Goal: Use online tool/utility: Utilize a website feature to perform a specific function

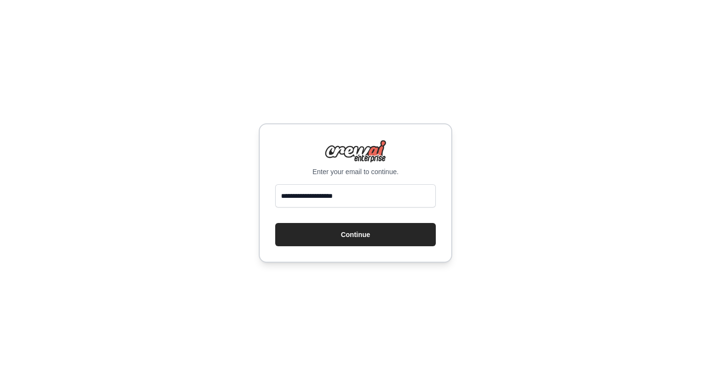
type input "**********"
click at [275, 223] on button "Continue" at bounding box center [355, 234] width 161 height 23
click at [364, 241] on button "Continue" at bounding box center [355, 234] width 161 height 23
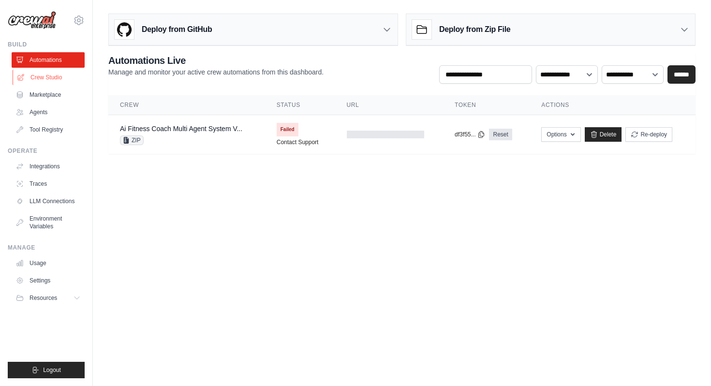
click at [60, 79] on link "Crew Studio" at bounding box center [49, 77] width 73 height 15
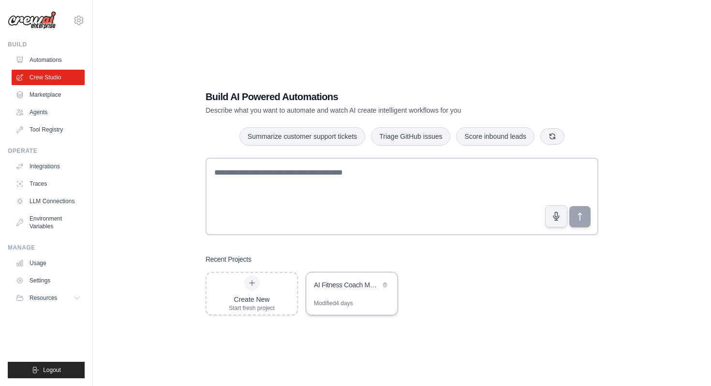
click at [332, 287] on div "AI Fitness Coach Multi-Agent System" at bounding box center [347, 285] width 66 height 10
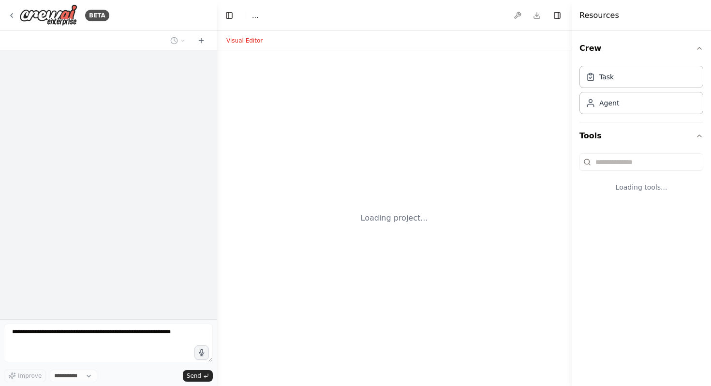
select select "****"
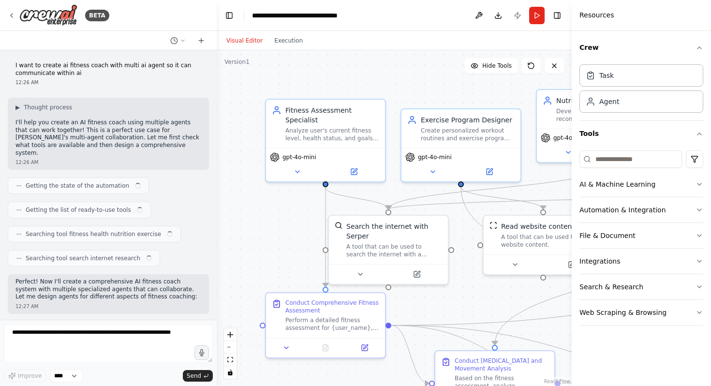
scroll to position [1579, 0]
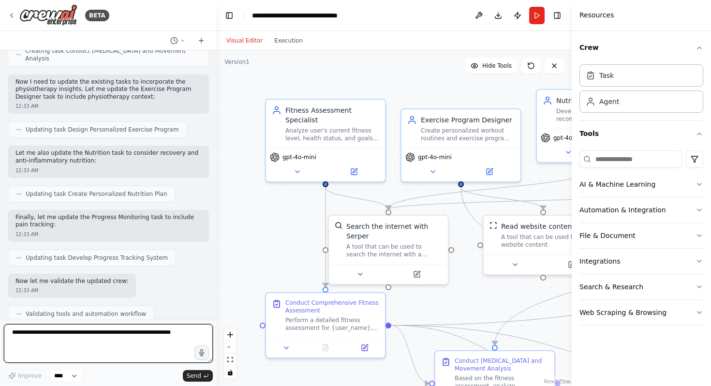
click at [41, 330] on textarea at bounding box center [108, 343] width 209 height 39
type textarea "**********"
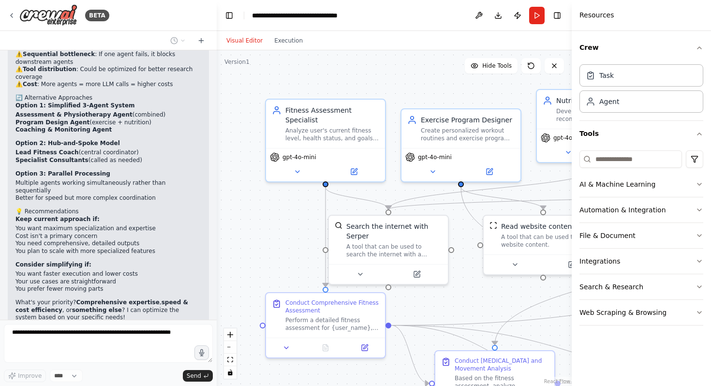
scroll to position [2407, 0]
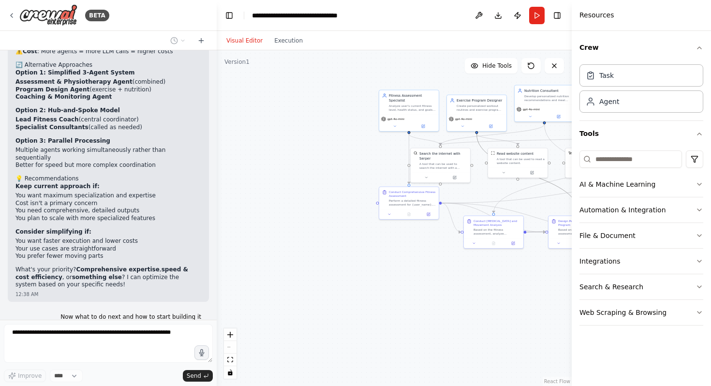
drag, startPoint x: 479, startPoint y: 146, endPoint x: 363, endPoint y: 164, distance: 117.0
click at [363, 164] on div ".deletable-edge-delete-btn { width: 20px; height: 20px; border: 0px solid #ffff…" at bounding box center [394, 218] width 355 height 336
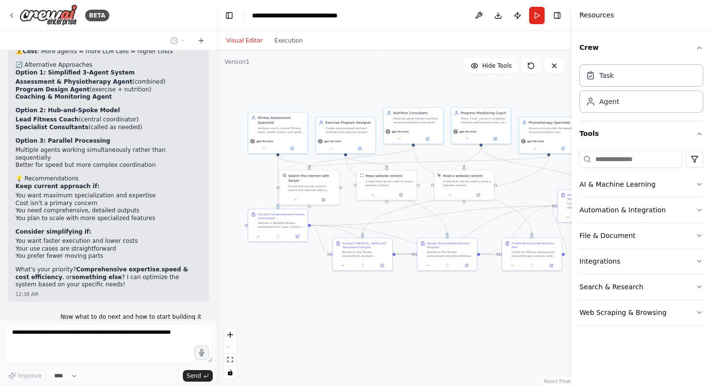
drag, startPoint x: 363, startPoint y: 164, endPoint x: 223, endPoint y: 191, distance: 142.9
click at [223, 191] on div ".deletable-edge-delete-btn { width: 20px; height: 20px; border: 0px solid #ffff…" at bounding box center [394, 218] width 355 height 336
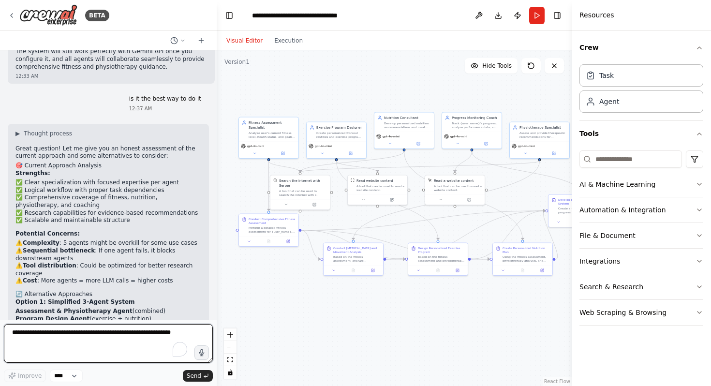
scroll to position [2180, 0]
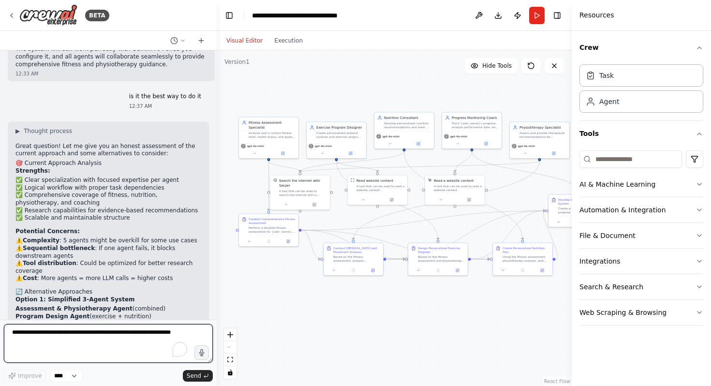
click at [100, 343] on textarea "To enrich screen reader interactions, please activate Accessibility in Grammarl…" at bounding box center [108, 343] width 209 height 39
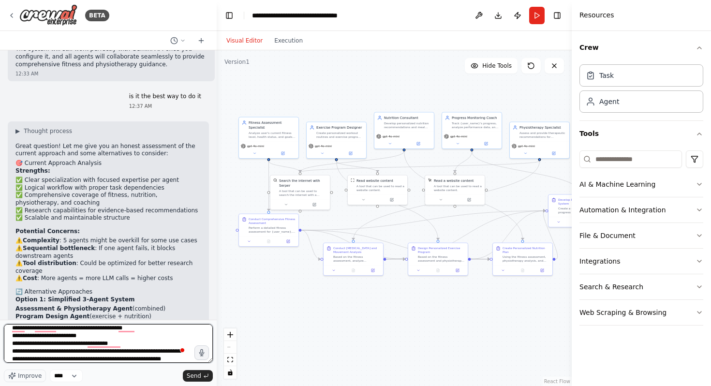
scroll to position [12, 0]
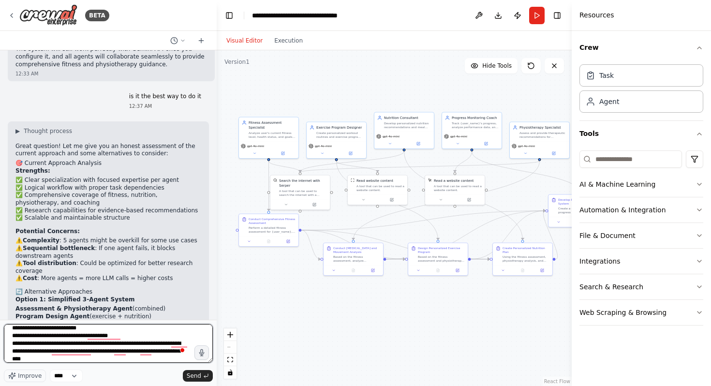
type textarea "**********"
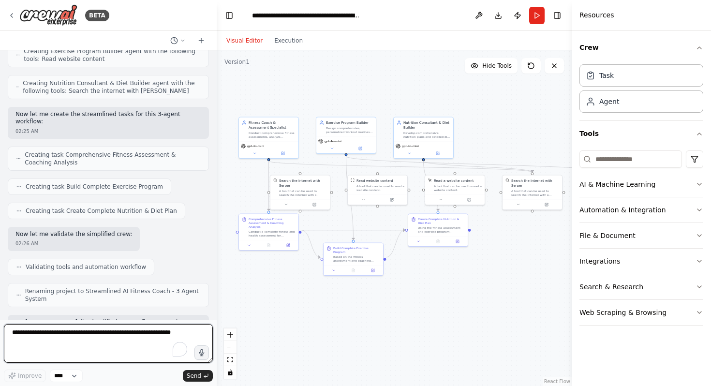
scroll to position [4086, 0]
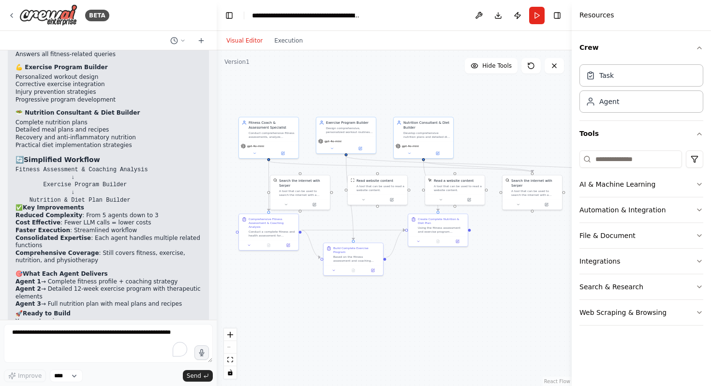
scroll to position [4438, 0]
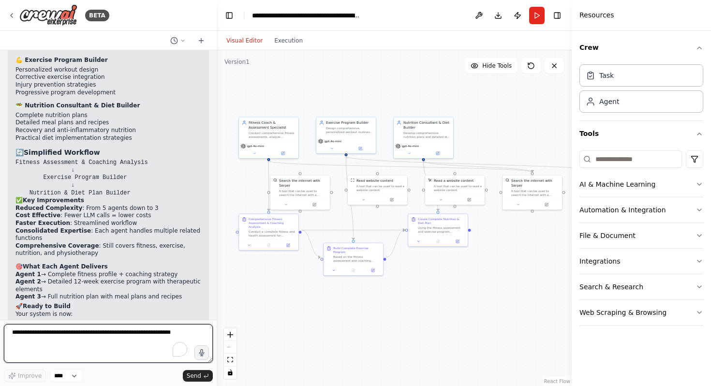
click at [71, 339] on textarea "To enrich screen reader interactions, please activate Accessibility in Grammarl…" at bounding box center [108, 343] width 209 height 39
type textarea "**********"
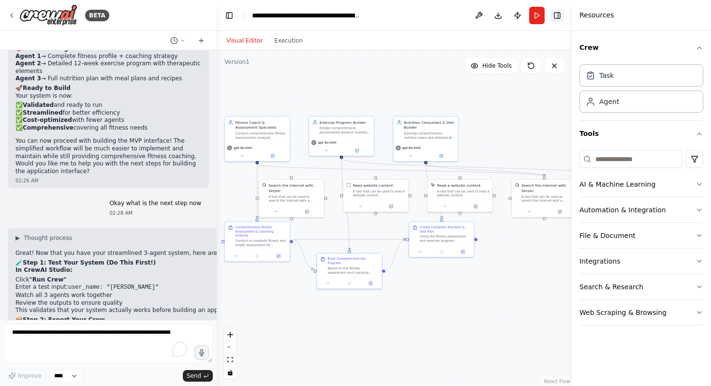
scroll to position [2603, 0]
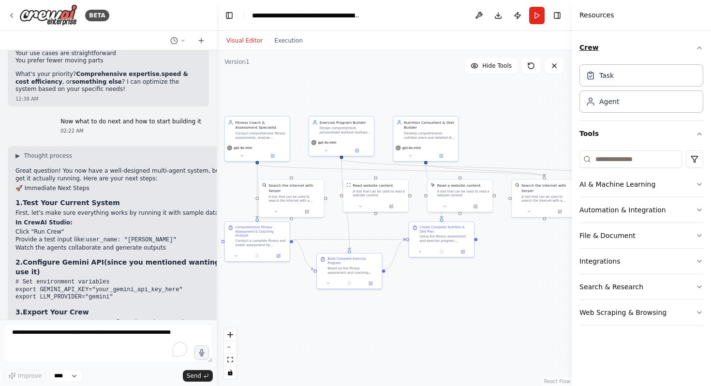
click at [592, 45] on button "Crew" at bounding box center [642, 48] width 124 height 26
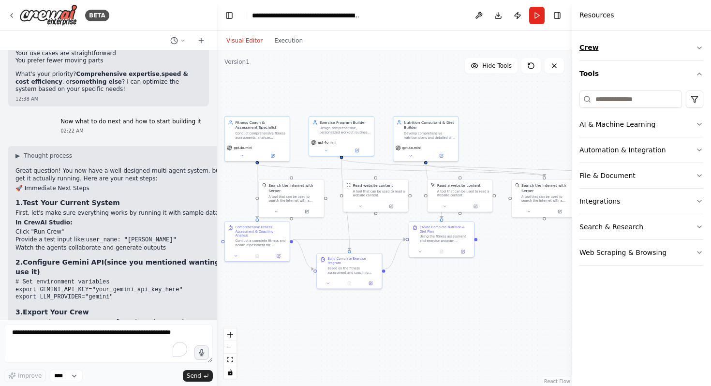
click at [592, 45] on button "Crew" at bounding box center [642, 48] width 124 height 26
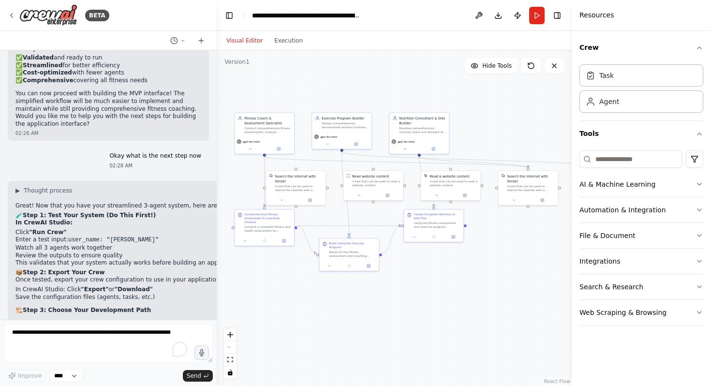
scroll to position [4688, 0]
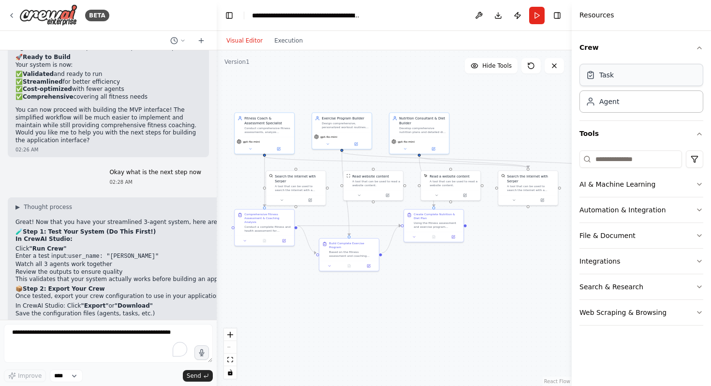
click at [618, 80] on div "Task" at bounding box center [642, 75] width 124 height 22
click at [620, 104] on div "Agent" at bounding box center [642, 101] width 124 height 22
click at [620, 87] on div "Task Agent" at bounding box center [642, 86] width 124 height 52
click at [619, 81] on div "Task" at bounding box center [642, 75] width 124 height 22
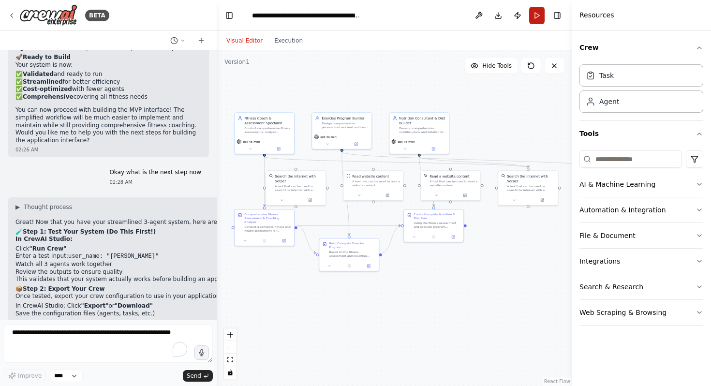
click at [538, 14] on button "Run" at bounding box center [536, 15] width 15 height 17
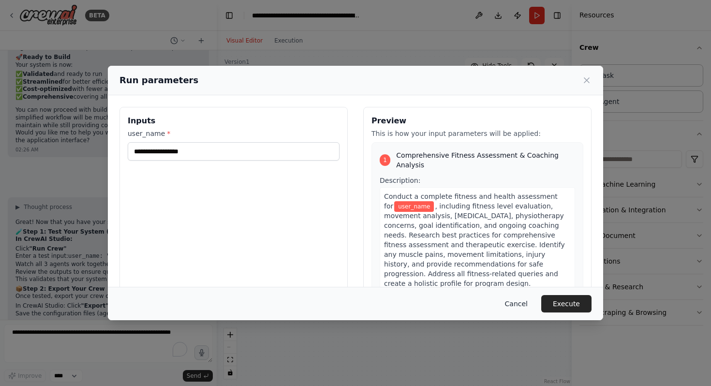
click at [511, 299] on button "Cancel" at bounding box center [516, 303] width 38 height 17
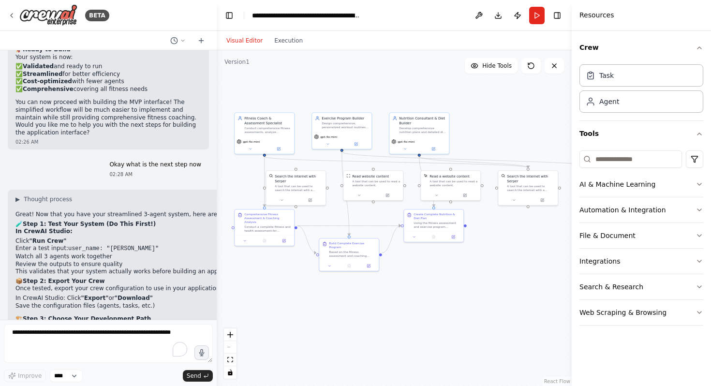
scroll to position [4692, 0]
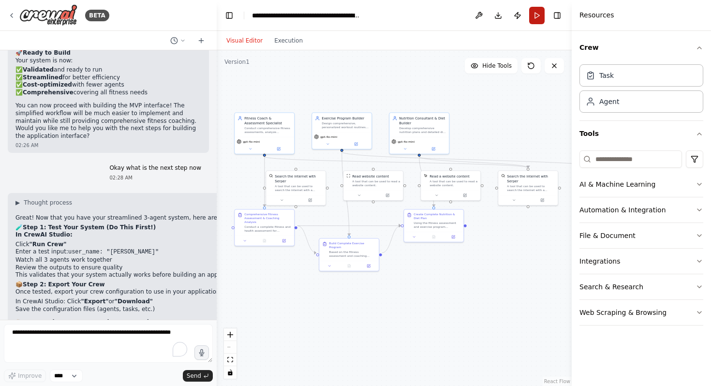
click at [535, 16] on button "Run" at bounding box center [536, 15] width 15 height 17
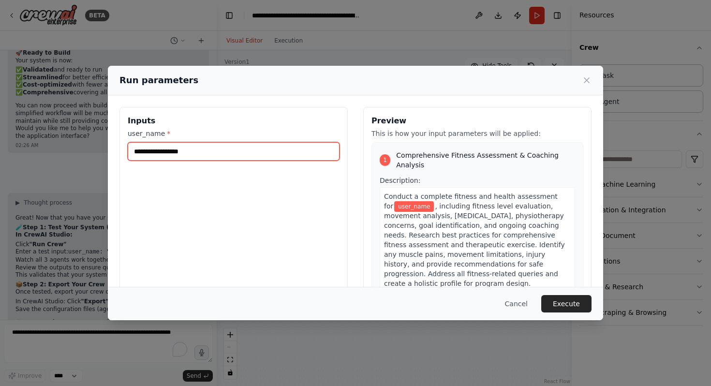
click at [293, 154] on input "user_name *" at bounding box center [234, 151] width 212 height 18
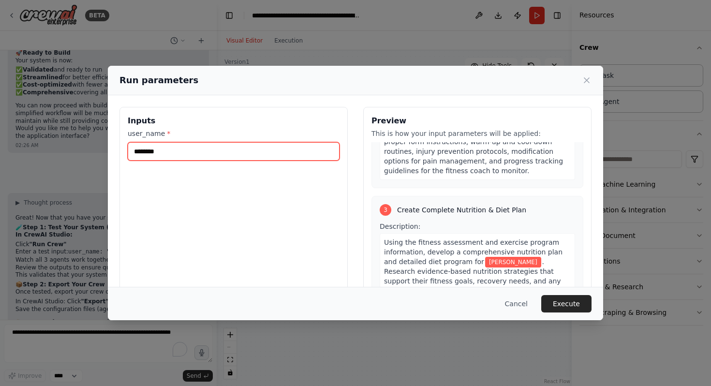
scroll to position [543, 0]
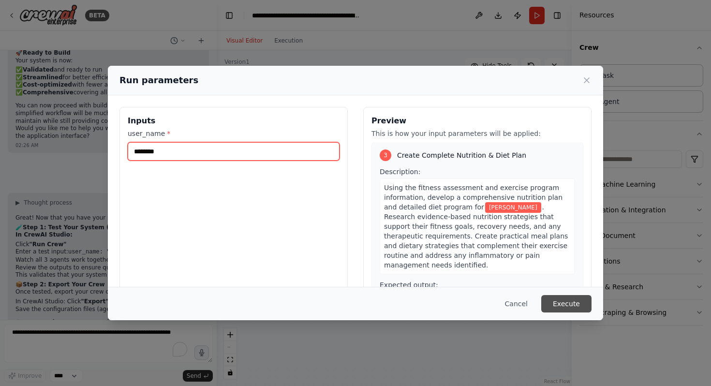
type input "********"
click at [564, 308] on button "Execute" at bounding box center [566, 303] width 50 height 17
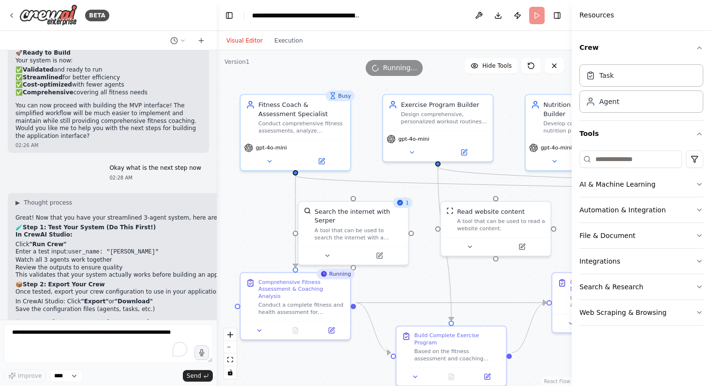
drag, startPoint x: 332, startPoint y: 167, endPoint x: 419, endPoint y: 190, distance: 90.0
click at [419, 190] on div ".deletable-edge-delete-btn { width: 20px; height: 20px; border: 0px solid #ffff…" at bounding box center [394, 218] width 355 height 336
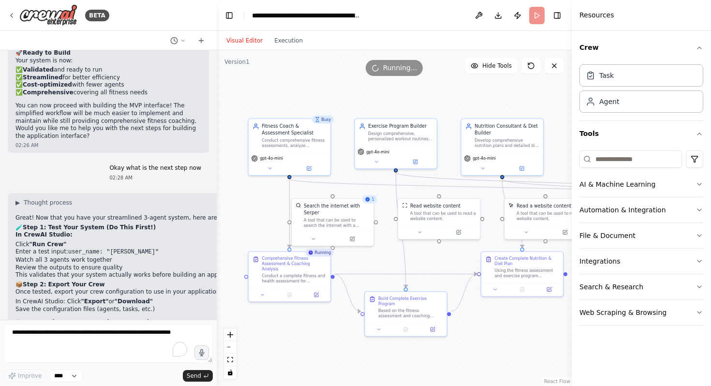
drag, startPoint x: 419, startPoint y: 190, endPoint x: 382, endPoint y: 190, distance: 37.3
click at [382, 190] on div ".deletable-edge-delete-btn { width: 20px; height: 20px; border: 0px solid #ffff…" at bounding box center [394, 218] width 355 height 336
click at [329, 220] on div "A tool that can be used to search the internet with a search_query. Supports di…" at bounding box center [337, 221] width 66 height 11
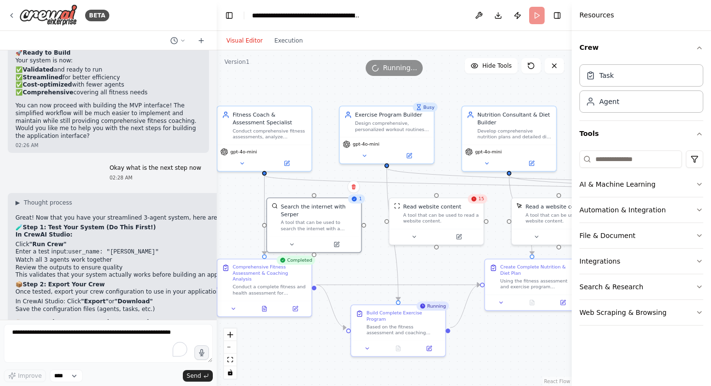
click at [481, 200] on span "15" at bounding box center [482, 199] width 6 height 6
click at [475, 200] on icon at bounding box center [473, 198] width 5 height 5
click at [473, 335] on div ".deletable-edge-delete-btn { width: 20px; height: 20px; border: 0px solid #ffff…" at bounding box center [394, 218] width 355 height 336
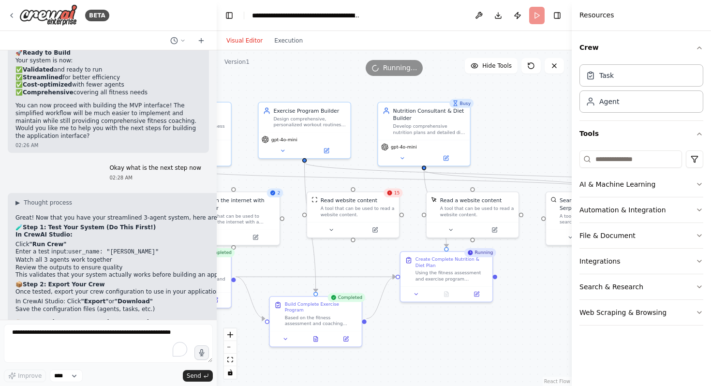
drag, startPoint x: 492, startPoint y: 196, endPoint x: 409, endPoint y: 190, distance: 83.5
click at [409, 190] on div ".deletable-edge-delete-btn { width: 20px; height: 20px; border: 0px solid #ffff…" at bounding box center [394, 218] width 355 height 336
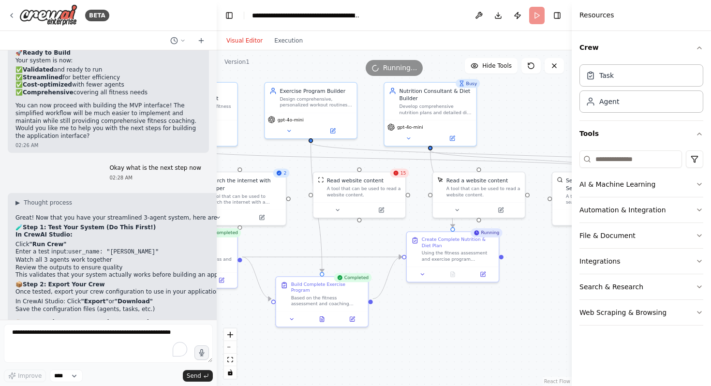
drag, startPoint x: 409, startPoint y: 190, endPoint x: 415, endPoint y: 170, distance: 20.8
click at [415, 170] on div ".deletable-edge-delete-btn { width: 20px; height: 20px; border: 0px solid #ffff…" at bounding box center [394, 218] width 355 height 336
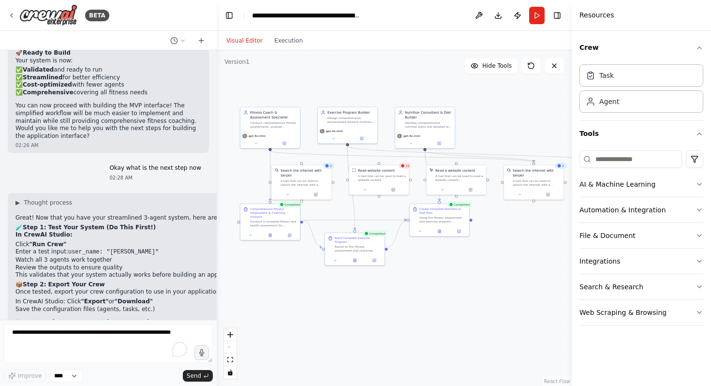
click at [508, 236] on div ".deletable-edge-delete-btn { width: 20px; height: 20px; border: 0px solid #ffff…" at bounding box center [394, 218] width 355 height 336
click at [292, 47] on div "Visual Editor Execution" at bounding box center [265, 40] width 88 height 19
click at [289, 43] on button "Execution" at bounding box center [289, 41] width 40 height 12
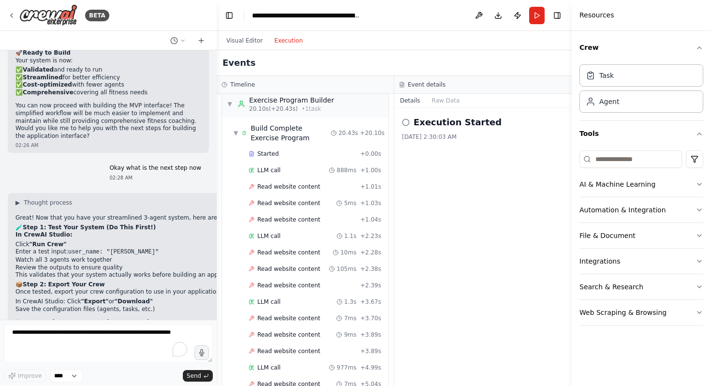
scroll to position [198, 0]
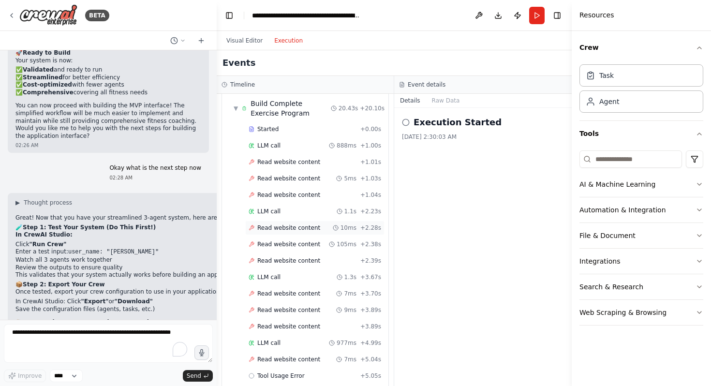
click at [293, 228] on span "Read website content" at bounding box center [288, 228] width 63 height 8
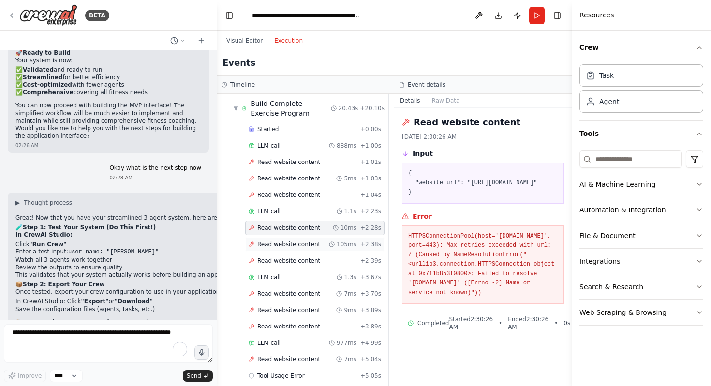
click at [324, 246] on div "Read website content 105ms + 2.38s" at bounding box center [315, 245] width 133 height 8
click at [320, 262] on div "Read website content + 2.39s" at bounding box center [315, 261] width 133 height 8
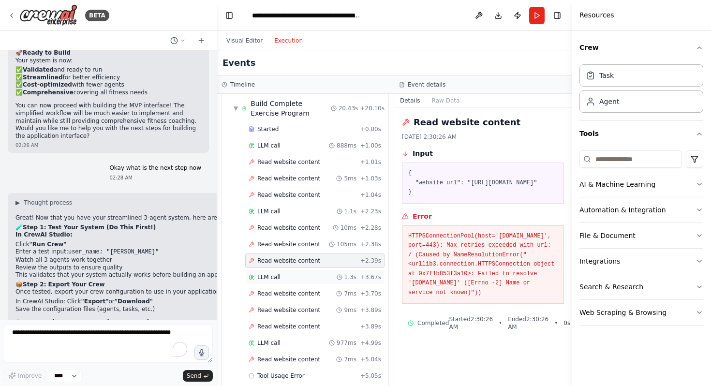
click at [315, 284] on div "LLM call 1.3s + 3.67s" at bounding box center [314, 277] width 139 height 15
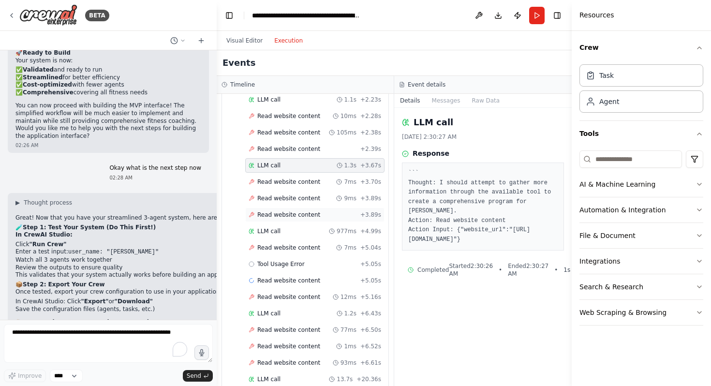
scroll to position [317, 0]
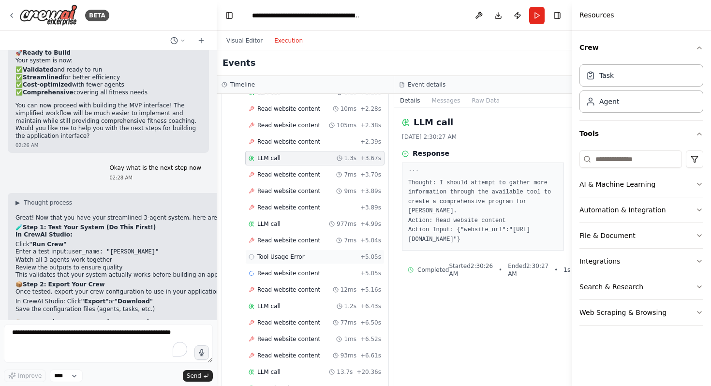
click at [286, 256] on span "Tool Usage Error" at bounding box center [280, 257] width 47 height 8
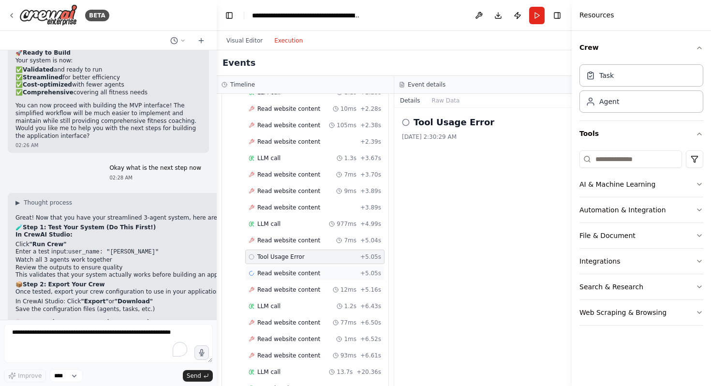
click at [289, 270] on span "Read website content" at bounding box center [288, 274] width 63 height 8
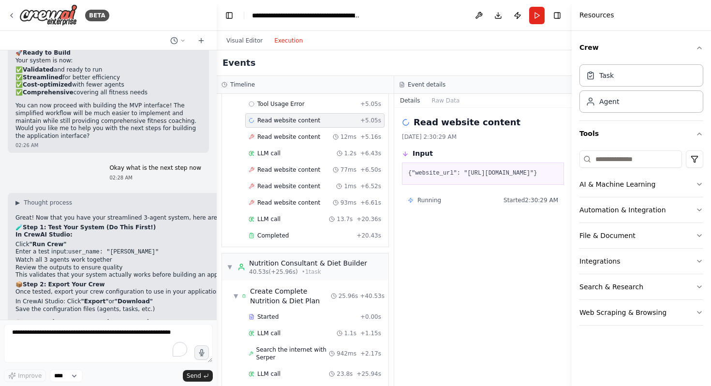
scroll to position [523, 0]
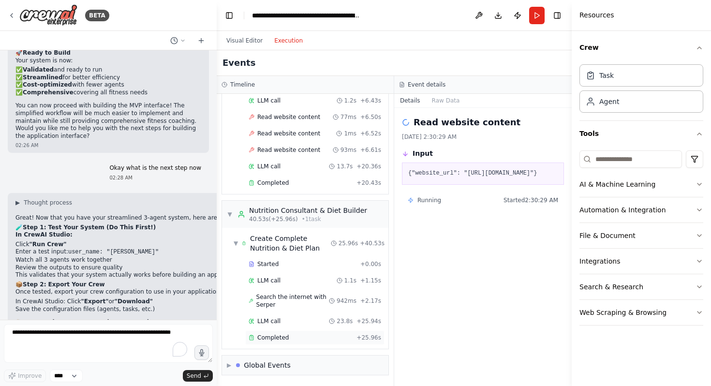
click at [301, 340] on div "Completed" at bounding box center [301, 338] width 104 height 8
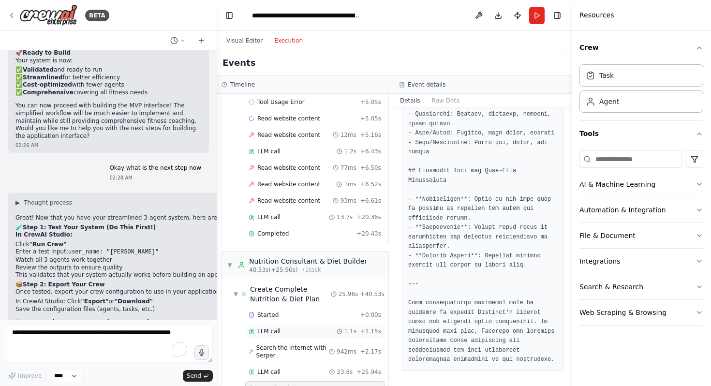
scroll to position [472, 0]
click at [295, 234] on div "Completed" at bounding box center [301, 233] width 104 height 8
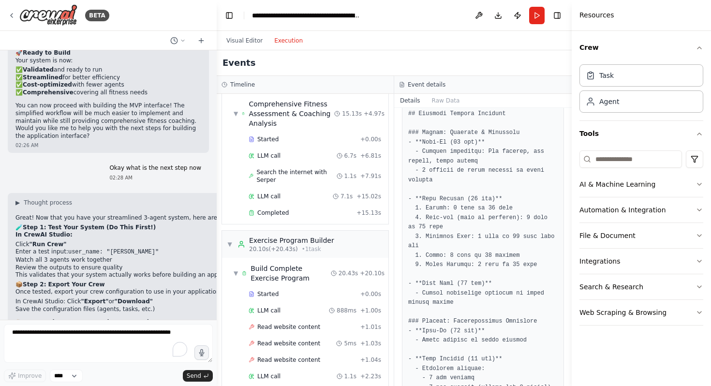
scroll to position [32, 0]
click at [308, 218] on div "Completed + 15.13s" at bounding box center [314, 213] width 139 height 15
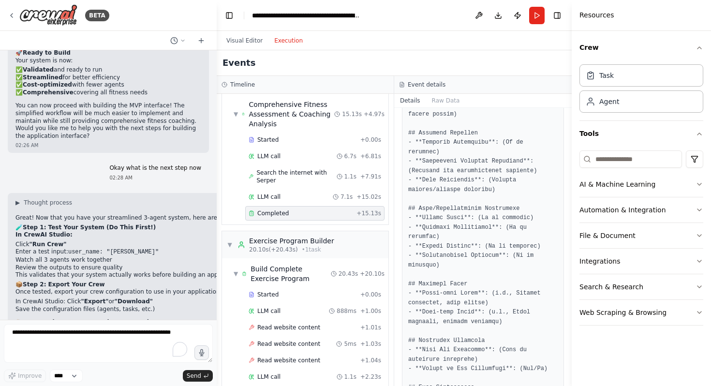
scroll to position [296, 0]
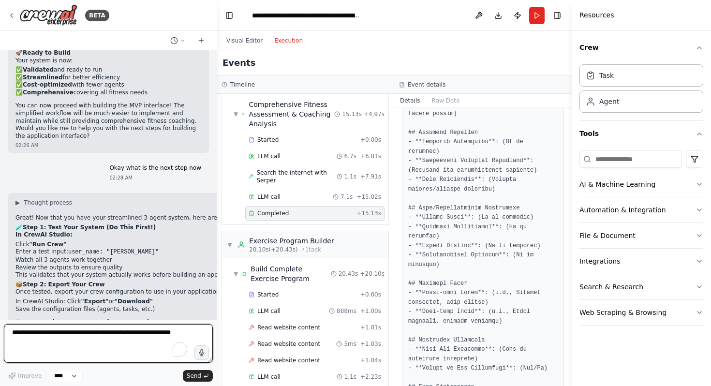
click at [117, 350] on textarea "To enrich screen reader interactions, please activate Accessibility in Grammarl…" at bounding box center [108, 343] width 209 height 39
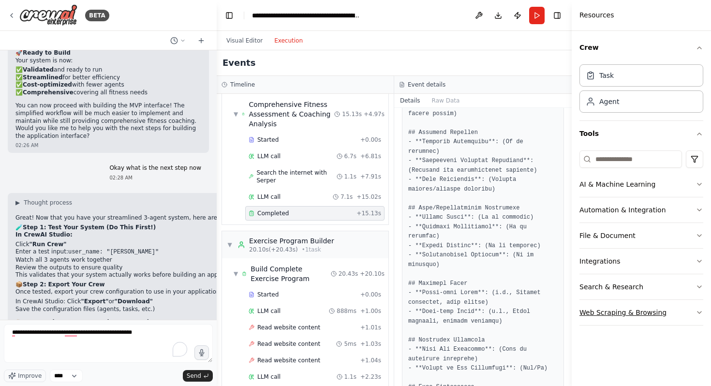
click at [672, 314] on button "Web Scraping & Browsing" at bounding box center [642, 312] width 124 height 25
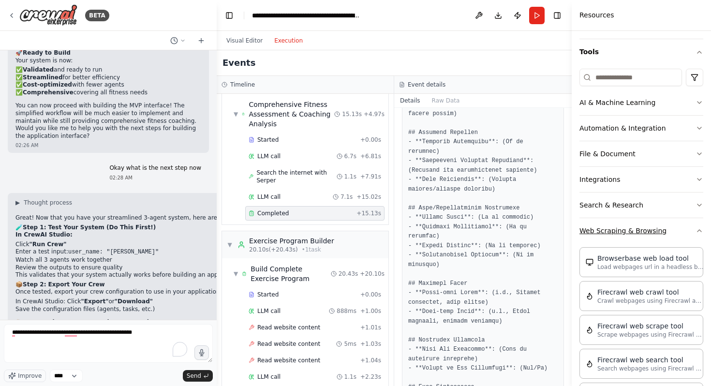
scroll to position [83, 0]
click at [672, 230] on button "Web Scraping & Browsing" at bounding box center [642, 229] width 124 height 25
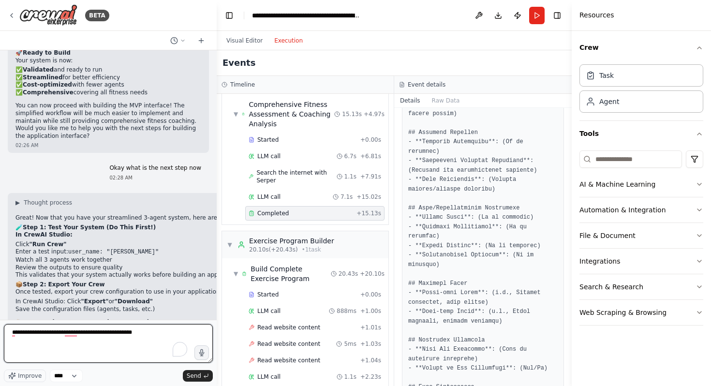
click at [147, 330] on textarea "**********" at bounding box center [108, 343] width 209 height 39
type textarea "**********"
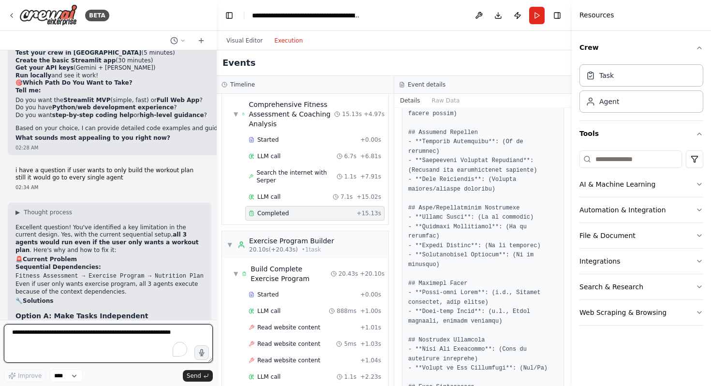
scroll to position [5355, 0]
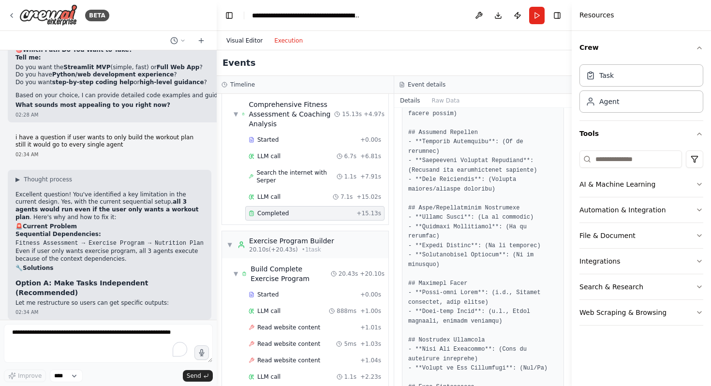
click at [250, 43] on button "Visual Editor" at bounding box center [245, 41] width 48 height 12
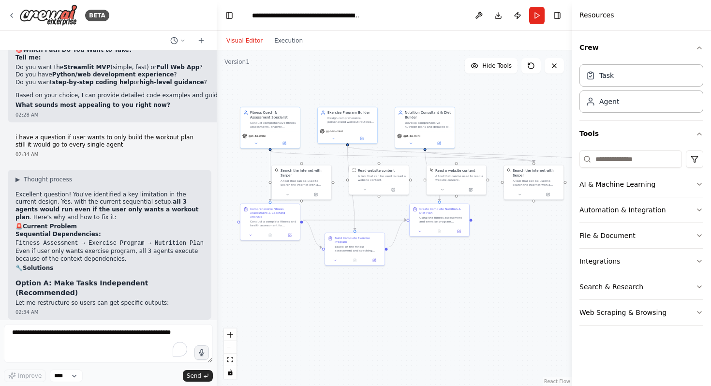
click at [110, 332] on span "Updating task Build Complete Exercise Program" at bounding box center [95, 336] width 139 height 8
click at [16, 332] on div "Updating task Build Complete Exercise Program" at bounding box center [90, 336] width 149 height 8
click at [17, 333] on icon at bounding box center [19, 336] width 6 height 6
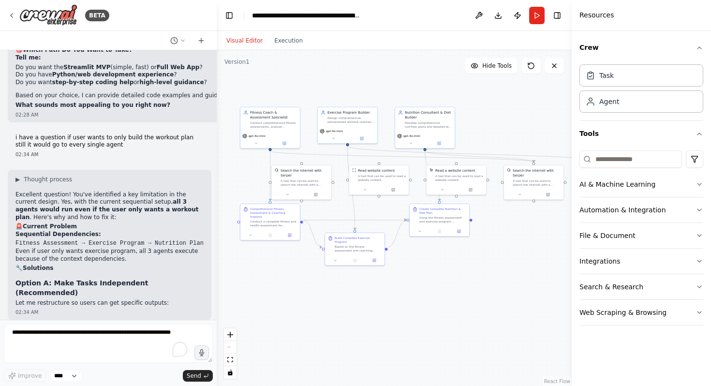
scroll to position [5388, 0]
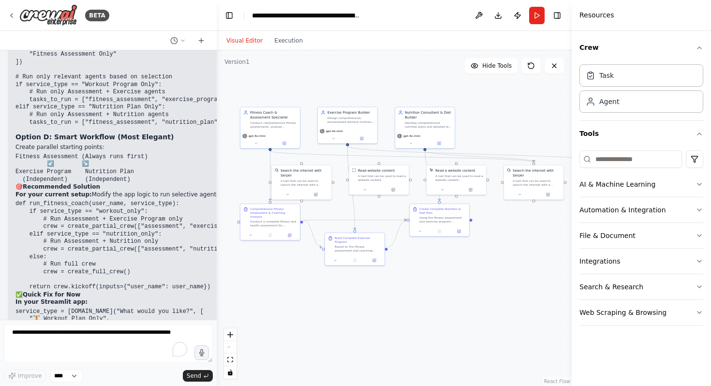
scroll to position [5776, 0]
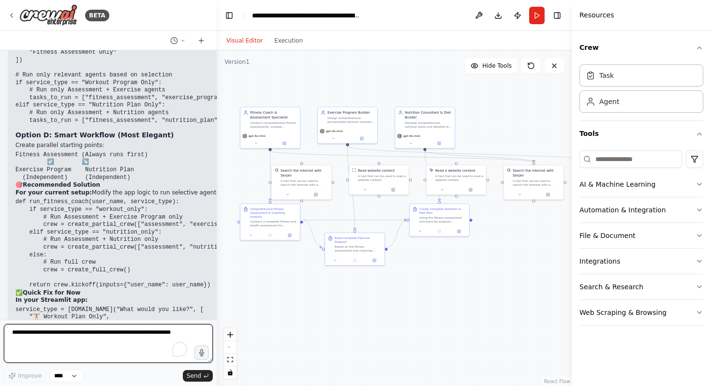
click at [62, 338] on textarea "To enrich screen reader interactions, please activate Accessibility in Grammarl…" at bounding box center [108, 343] width 209 height 39
type textarea "**********"
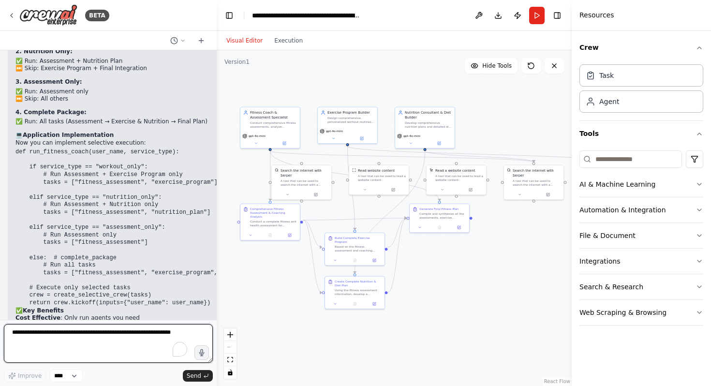
scroll to position [6568, 0]
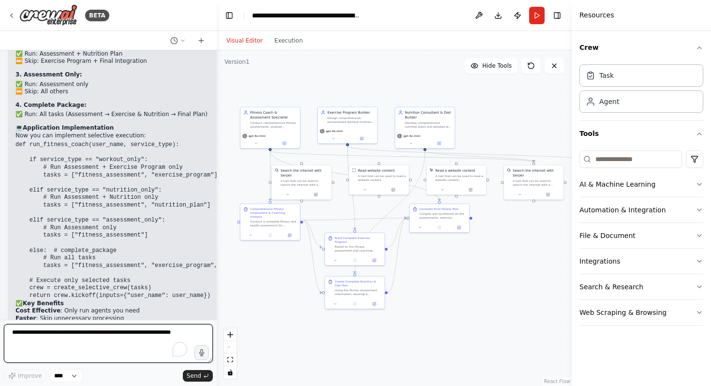
click at [84, 333] on textarea "To enrich screen reader interactions, please activate Accessibility in Grammarl…" at bounding box center [108, 343] width 209 height 39
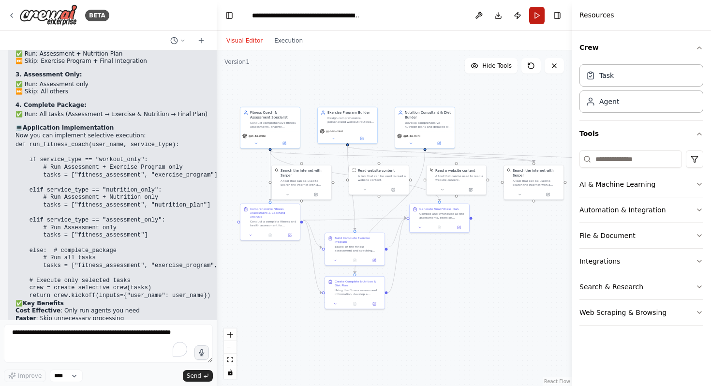
click at [534, 12] on button "Run" at bounding box center [536, 15] width 15 height 17
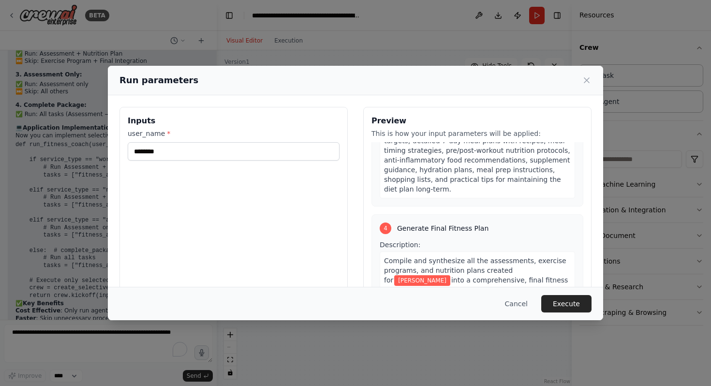
scroll to position [728, 0]
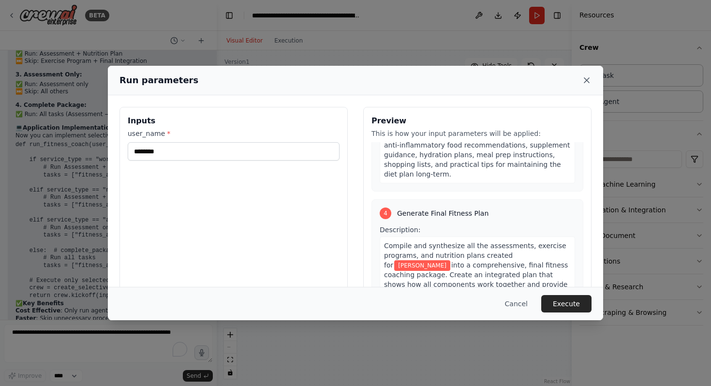
click at [586, 79] on icon at bounding box center [587, 80] width 5 height 5
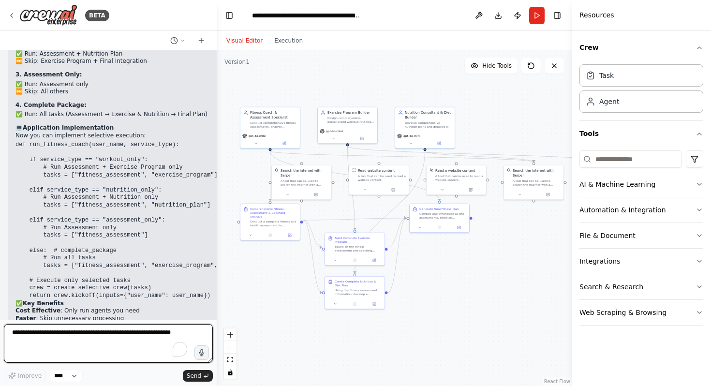
click at [127, 337] on textarea "To enrich screen reader interactions, please activate Accessibility in Grammarl…" at bounding box center [108, 343] width 209 height 39
type textarea "**********"
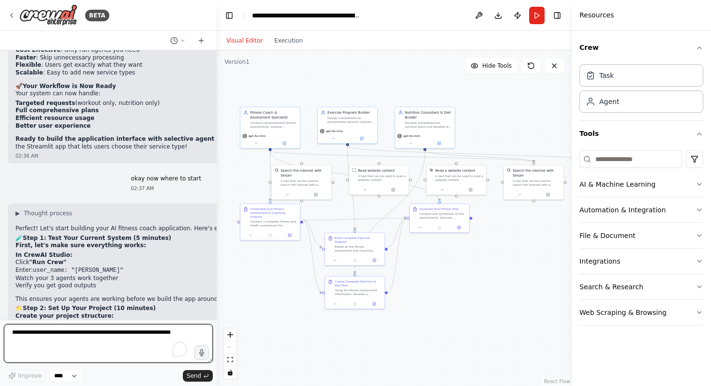
scroll to position [6838, 0]
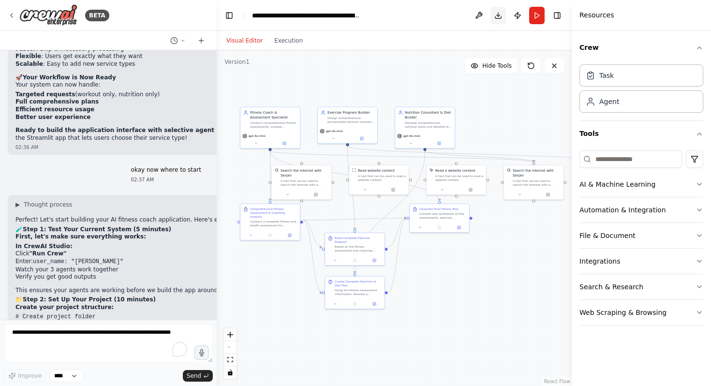
click at [497, 16] on button "Download" at bounding box center [498, 15] width 15 height 17
click at [502, 15] on button "Download" at bounding box center [498, 15] width 15 height 17
click at [497, 12] on button "Download" at bounding box center [498, 15] width 15 height 17
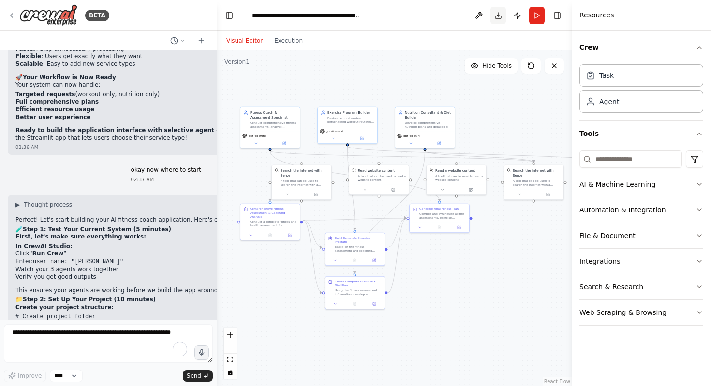
click at [497, 12] on button "Download" at bounding box center [498, 15] width 15 height 17
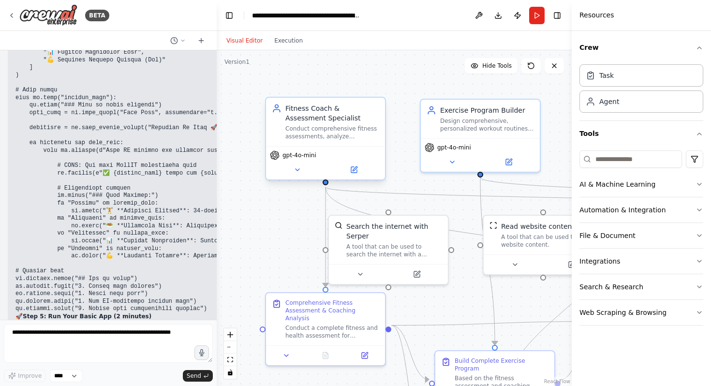
scroll to position [7523, 0]
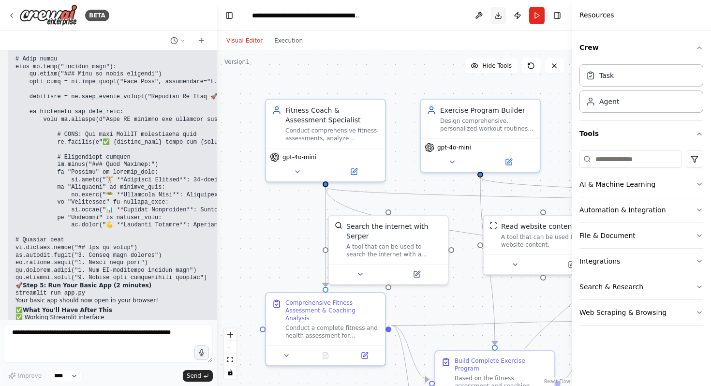
click at [499, 13] on button "Download" at bounding box center [498, 15] width 15 height 17
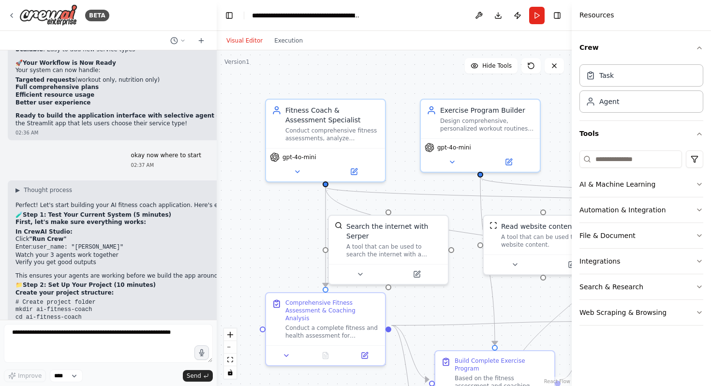
scroll to position [6854, 0]
drag, startPoint x: 81, startPoint y: 223, endPoint x: 15, endPoint y: 227, distance: 65.4
click at [15, 298] on code "# Create project folder mkdir ai-fitness-coach cd ai-fitness-coach # Set up Pyt…" at bounding box center [128, 354] width 226 height 112
copy code "python -m venv venv"
drag, startPoint x: 99, startPoint y: 270, endPoint x: 15, endPoint y: 270, distance: 84.7
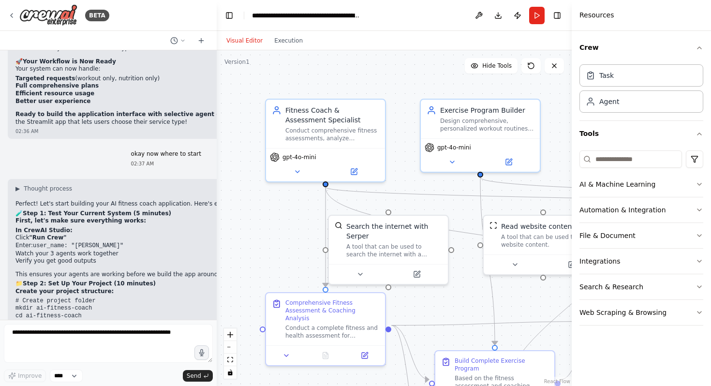
copy code "source venv/bin/activate"
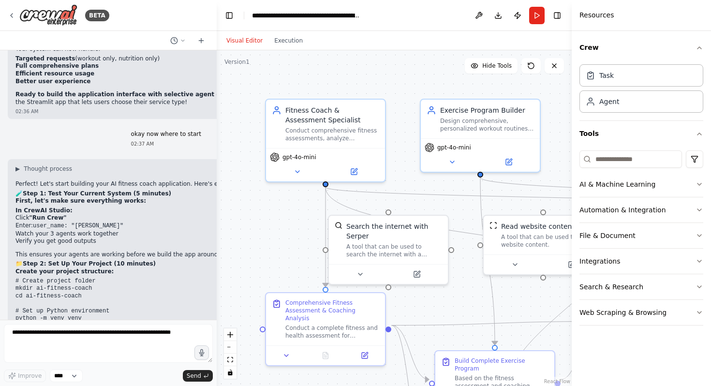
scroll to position [6918, 0]
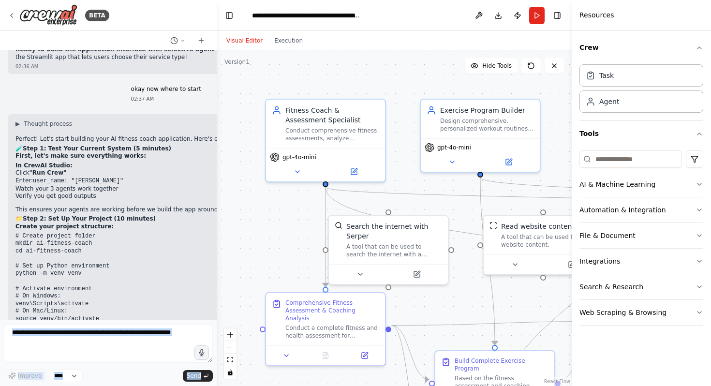
drag, startPoint x: 15, startPoint y: 230, endPoint x: 216, endPoint y: 232, distance: 201.3
click at [216, 232] on div "BETA I want to create ai fitness coach with multi ai agent so it can communicat…" at bounding box center [108, 193] width 217 height 386
click at [137, 346] on h2 "🔑 Step 3: Get Your API Keys (10 minutes)" at bounding box center [182, 350] width 335 height 8
copy div "pip install streamlit crewai python-dotenv langchain-google-genai"
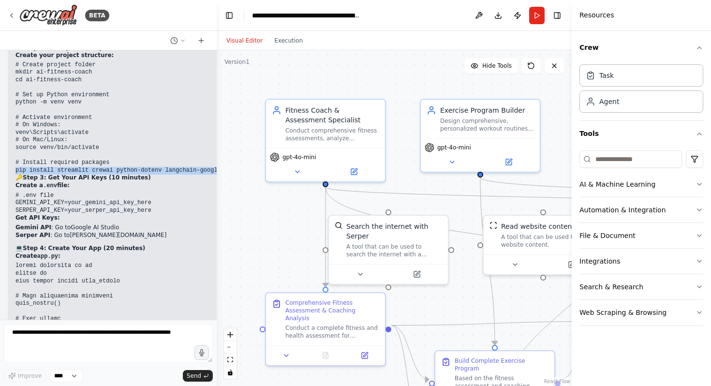
scroll to position [7089, 0]
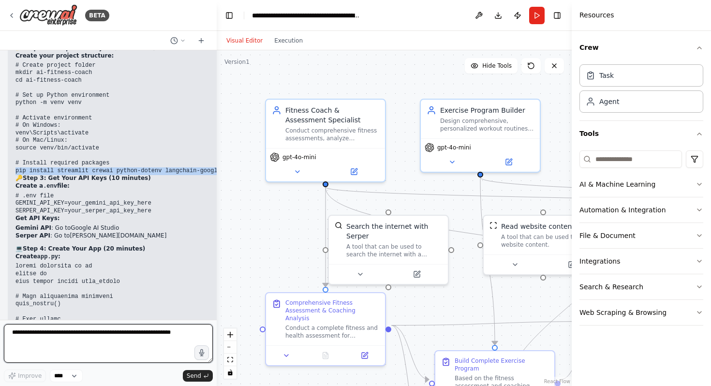
click at [49, 330] on textarea at bounding box center [108, 343] width 209 height 39
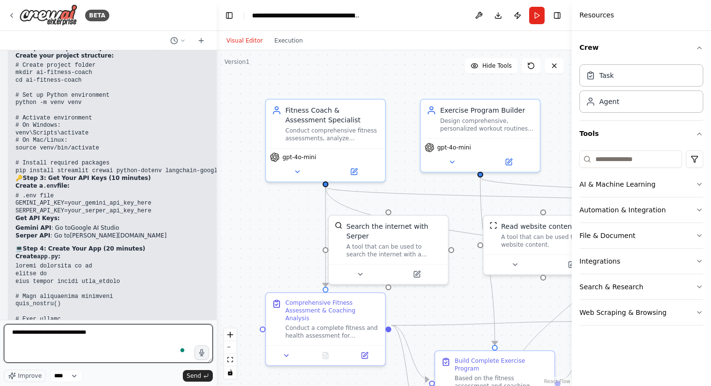
type textarea "**********"
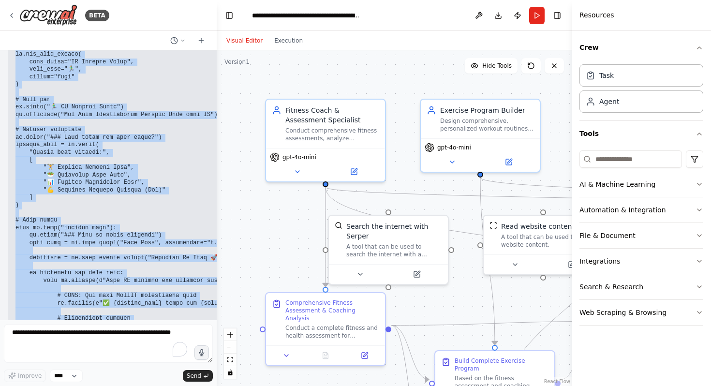
scroll to position [7449, 0]
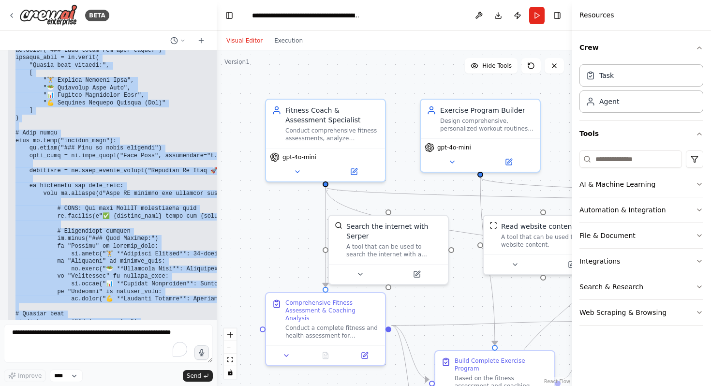
drag, startPoint x: 16, startPoint y: 189, endPoint x: 210, endPoint y: 237, distance: 199.4
click at [210, 237] on pre at bounding box center [182, 129] width 335 height 453
copy code "import streamlit as st import os from dotenv import load_dotenv # Load environm…"
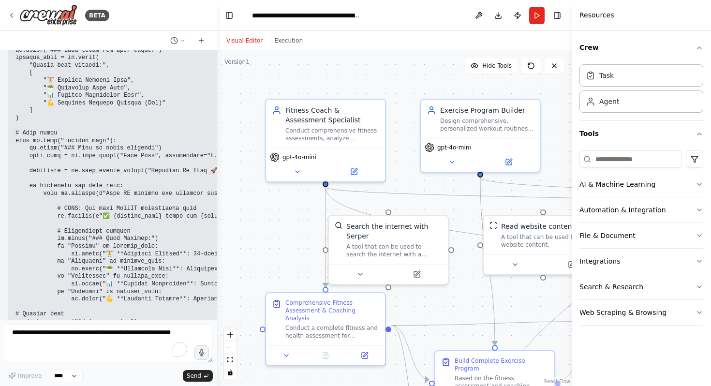
drag, startPoint x: 87, startPoint y: 255, endPoint x: 13, endPoint y: 253, distance: 74.1
click at [13, 253] on div "▶ Thought process Perfect! Let's start building your AI fitness coach applicati…" at bounding box center [183, 45] width 350 height 923
copy code "streamlit run app.py"
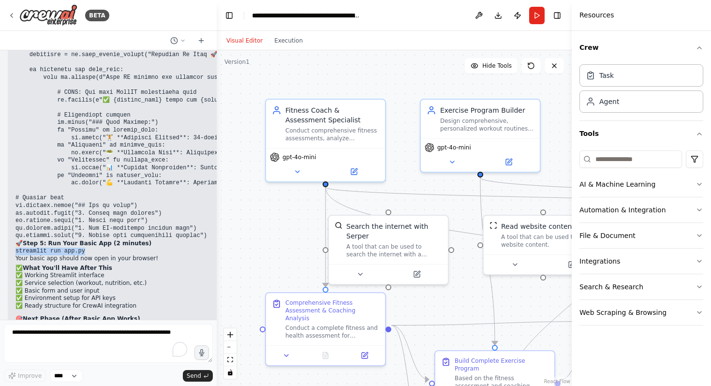
scroll to position [7570, 0]
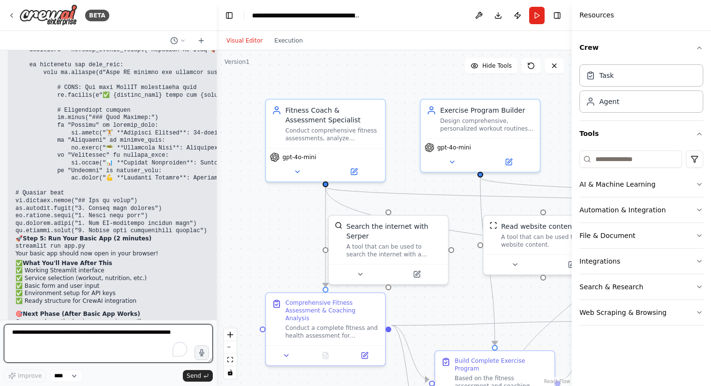
click at [52, 350] on textarea "To enrich screen reader interactions, please activate Accessibility in Grammarl…" at bounding box center [108, 343] width 209 height 39
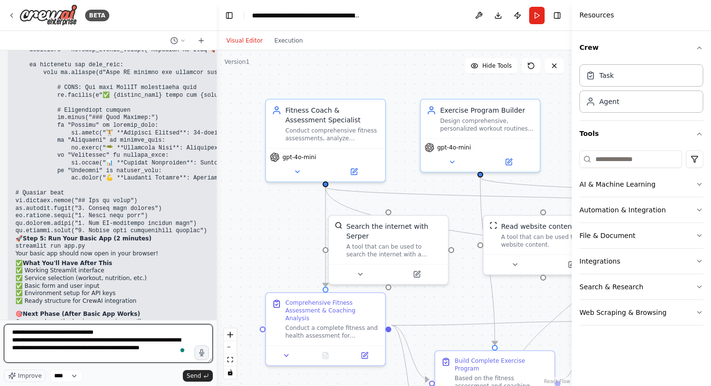
type textarea "**********"
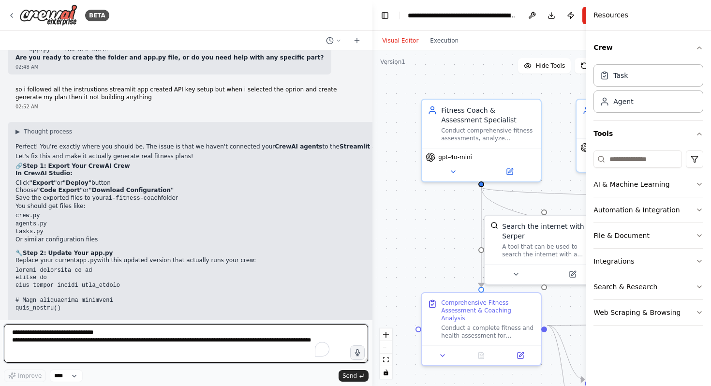
scroll to position [7750, 0]
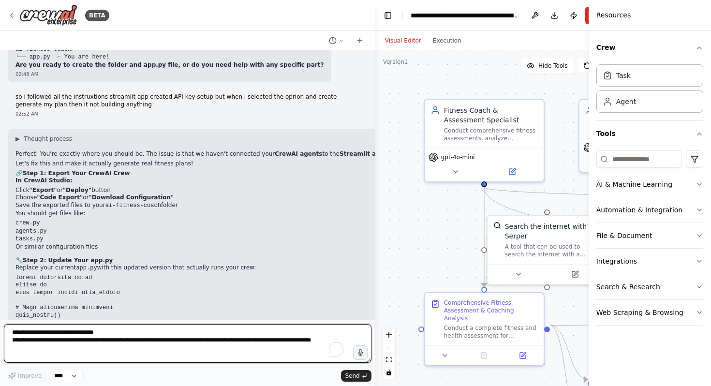
drag, startPoint x: 215, startPoint y: 151, endPoint x: 447, endPoint y: 204, distance: 237.1
click at [447, 204] on div "BETA I want to create ai fitness coach with multi ai agent so it can communicat…" at bounding box center [355, 193] width 711 height 386
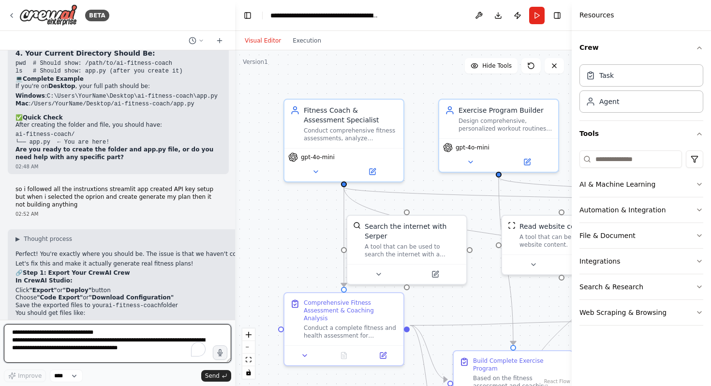
scroll to position [8235, 0]
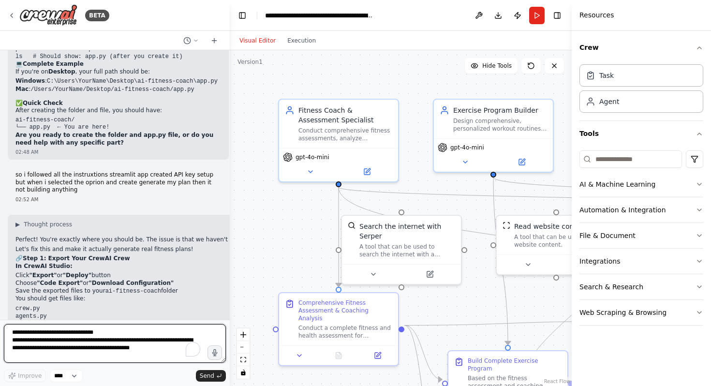
drag, startPoint x: 374, startPoint y: 159, endPoint x: 230, endPoint y: 172, distance: 144.8
click at [230, 172] on div "BETA I want to create ai fitness coach with multi ai agent so it can communicat…" at bounding box center [355, 193] width 711 height 386
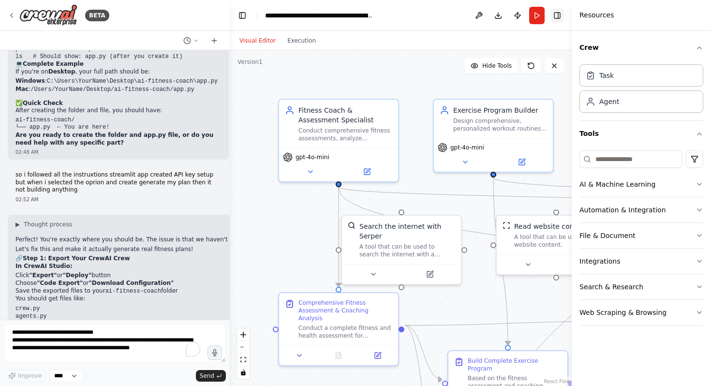
click at [554, 16] on button "Toggle Right Sidebar" at bounding box center [558, 16] width 14 height 14
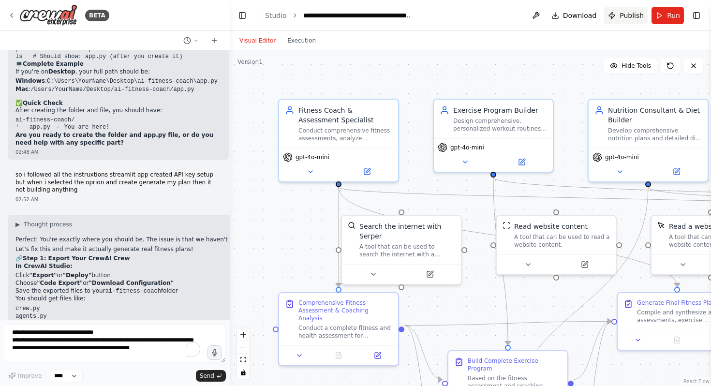
click at [633, 15] on span "Publish" at bounding box center [632, 16] width 24 height 10
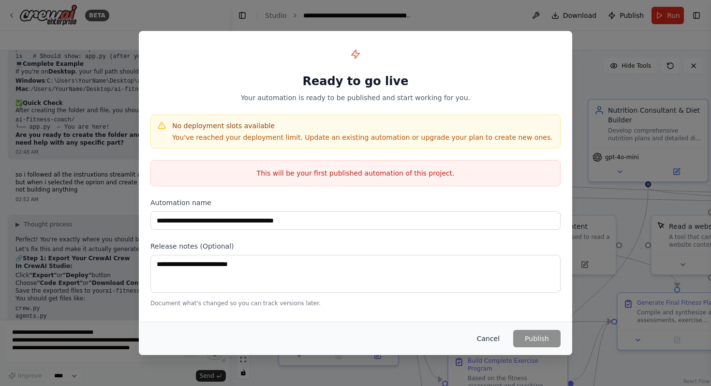
click at [494, 342] on button "Cancel" at bounding box center [488, 338] width 38 height 17
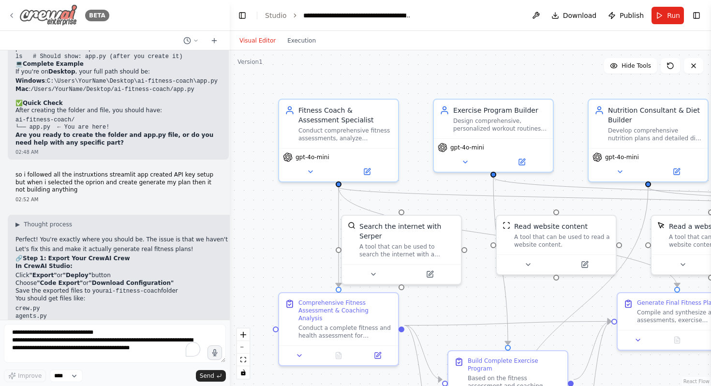
click at [10, 13] on icon at bounding box center [12, 16] width 8 height 8
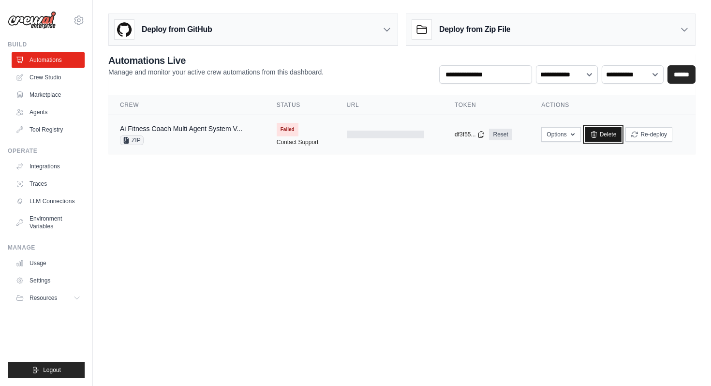
click at [603, 140] on link "Delete" at bounding box center [603, 134] width 37 height 15
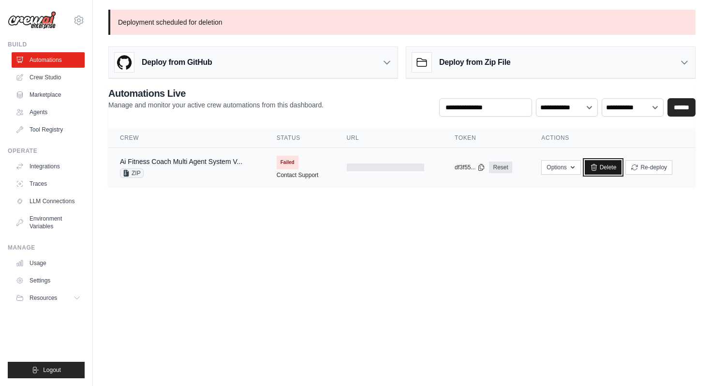
click at [619, 165] on link "Delete" at bounding box center [603, 167] width 37 height 15
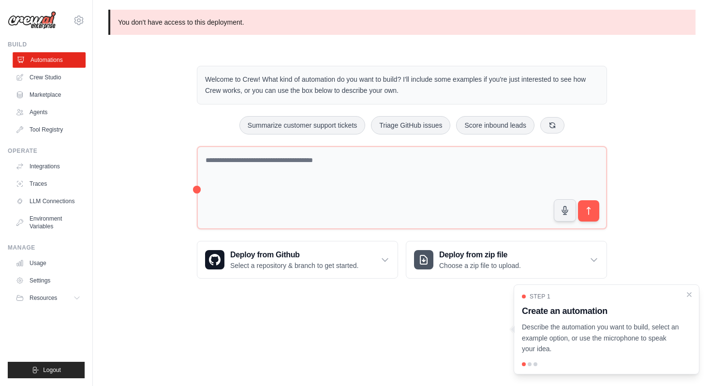
click at [44, 63] on link "Automations" at bounding box center [49, 59] width 73 height 15
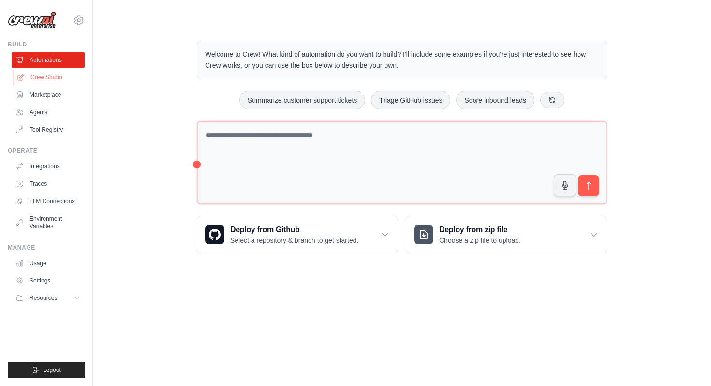
click at [49, 79] on link "Crew Studio" at bounding box center [49, 77] width 73 height 15
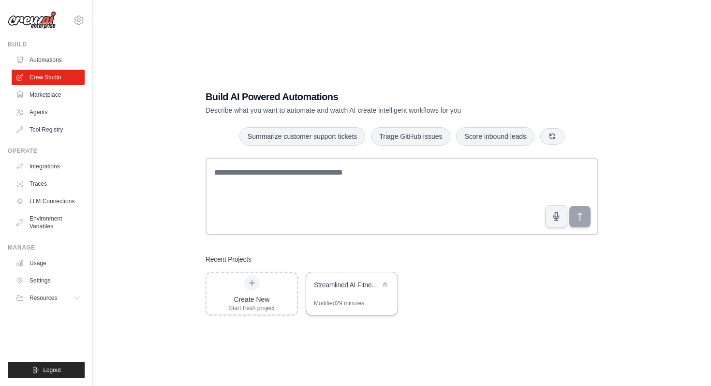
click at [340, 292] on div "Streamlined AI Fitness Coach - 3 Agent System" at bounding box center [351, 285] width 91 height 27
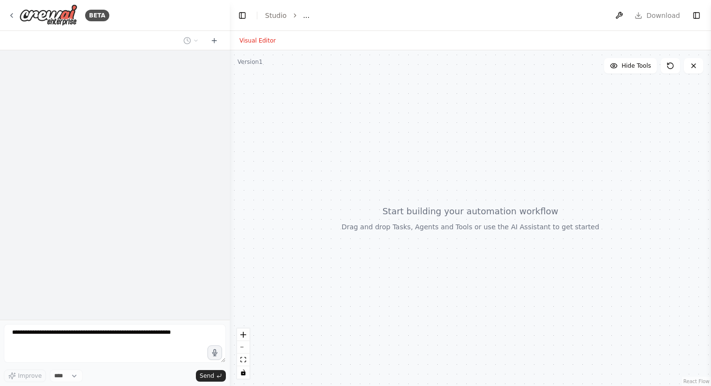
select select "****"
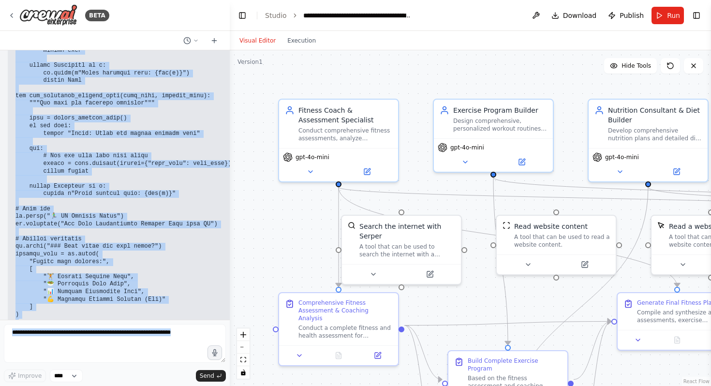
scroll to position [9377, 0]
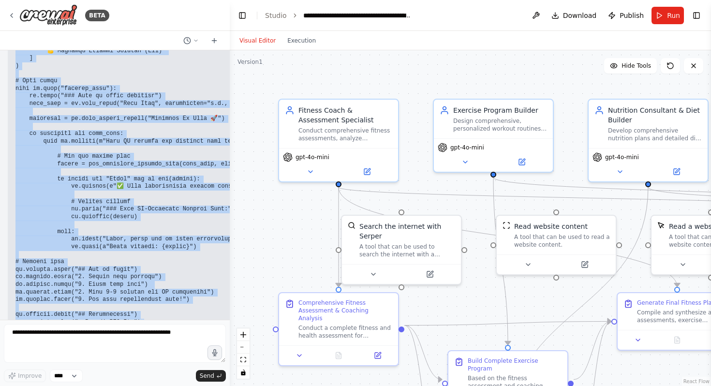
drag, startPoint x: 15, startPoint y: 133, endPoint x: 164, endPoint y: 210, distance: 167.3
copy code "import streamlit as st import os from dotenv import load_dotenv # Load environm…"
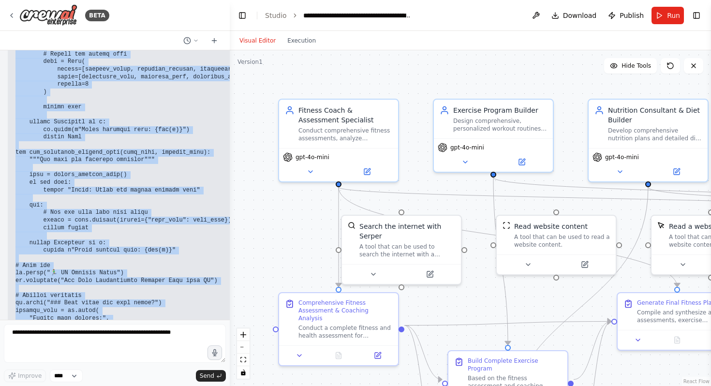
scroll to position [9072, 0]
copy code "import streamlit as st import os from dotenv import load_dotenv # Load environm…"
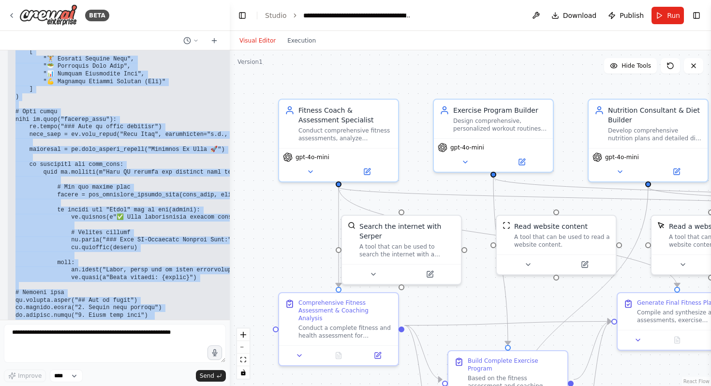
scroll to position [9377, 0]
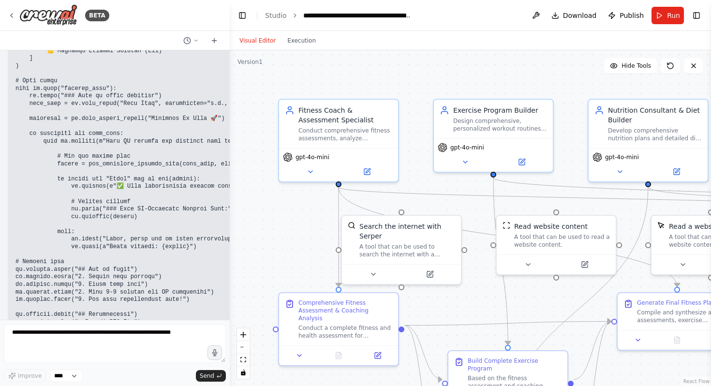
drag, startPoint x: 100, startPoint y: 224, endPoint x: 10, endPoint y: 223, distance: 90.5
copy code "pip install crewai-tools"
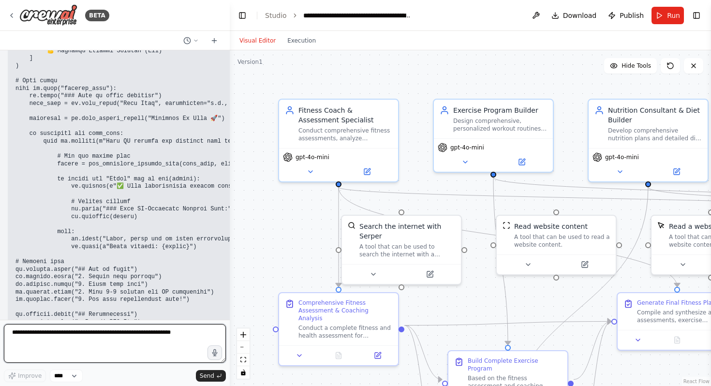
click at [76, 343] on textarea at bounding box center [115, 343] width 222 height 39
paste textarea "**********"
type textarea "**********"
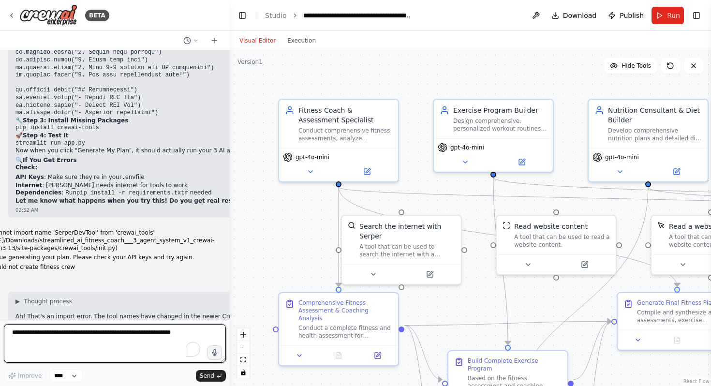
scroll to position [9607, 0]
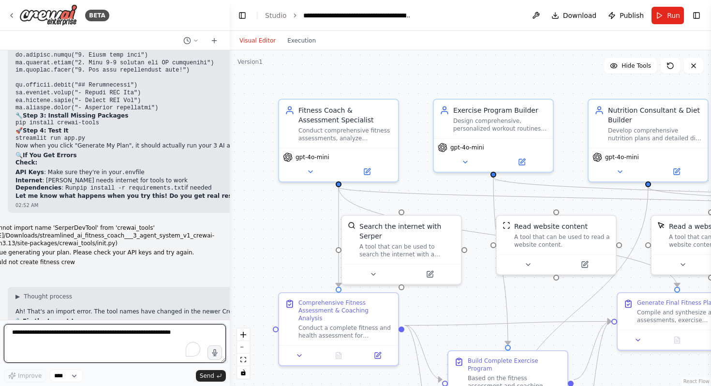
click at [227, 195] on div at bounding box center [228, 193] width 4 height 386
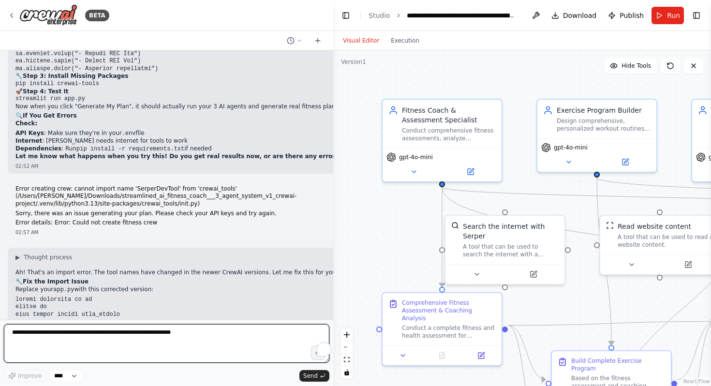
drag, startPoint x: 227, startPoint y: 195, endPoint x: 331, endPoint y: 199, distance: 104.1
click at [331, 198] on div at bounding box center [332, 193] width 4 height 386
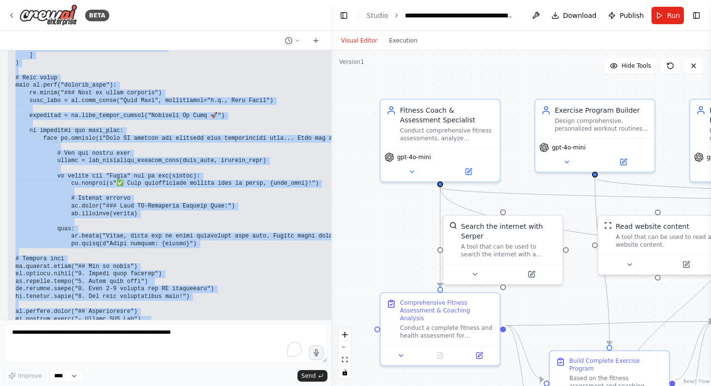
scroll to position [10337, 0]
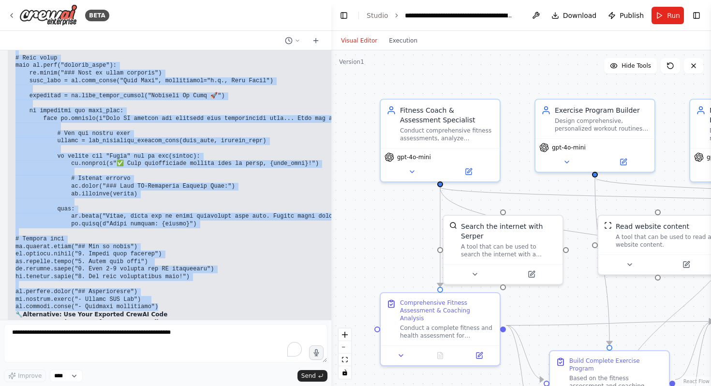
drag, startPoint x: 16, startPoint y: 210, endPoint x: 162, endPoint y: 217, distance: 146.3
copy code "import streamlit as st import os from dotenv import load_dotenv # Load environm…"
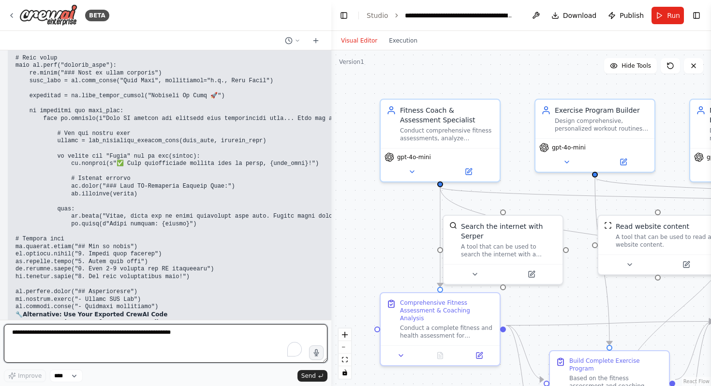
click at [74, 340] on textarea "To enrich screen reader interactions, please activate Accessibility in Grammarl…" at bounding box center [166, 343] width 324 height 39
paste textarea "**********"
type textarea "**********"
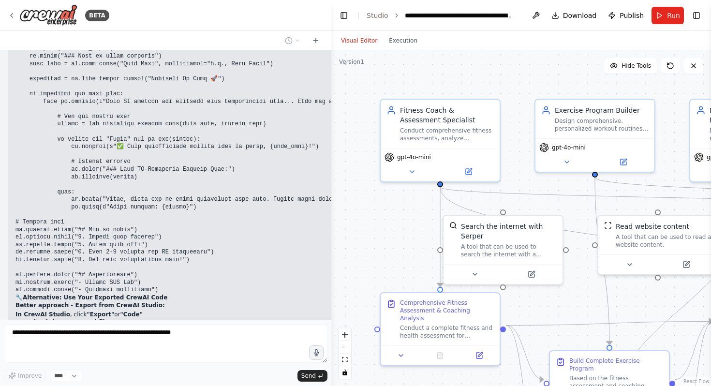
scroll to position [10347, 0]
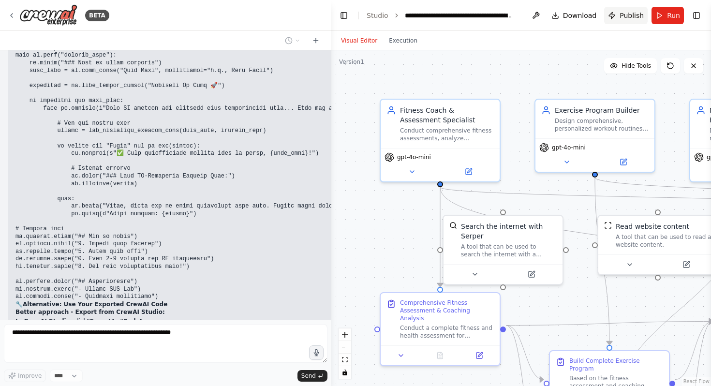
click at [638, 16] on span "Publish" at bounding box center [632, 16] width 24 height 10
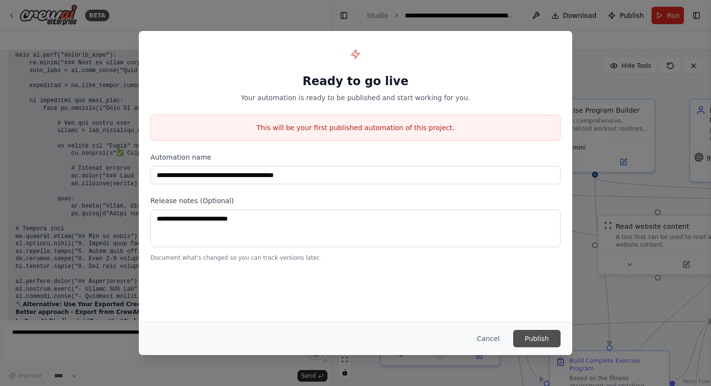
click at [534, 343] on button "Publish" at bounding box center [536, 338] width 47 height 17
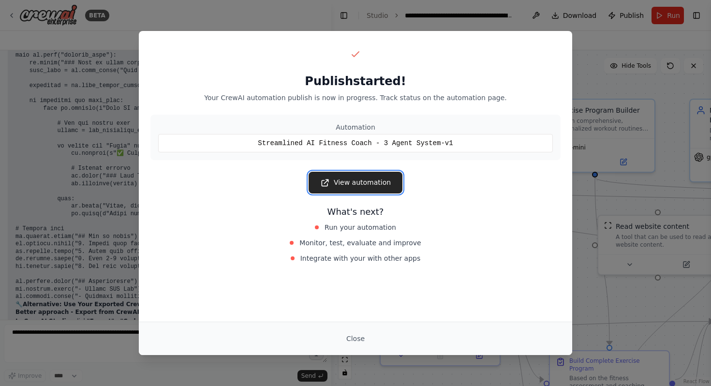
click at [342, 178] on link "View automation" at bounding box center [356, 183] width 94 height 22
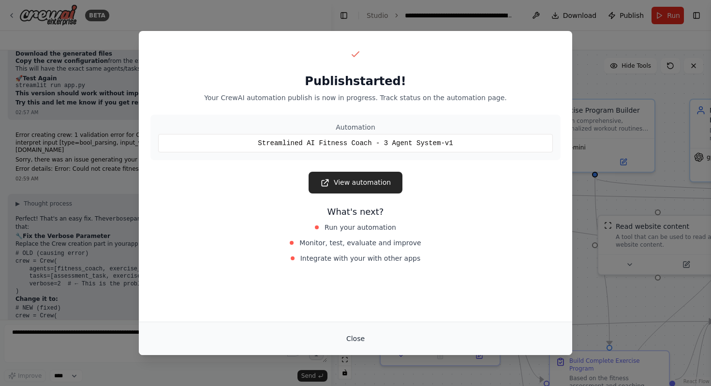
click at [347, 339] on button "Close" at bounding box center [356, 338] width 34 height 17
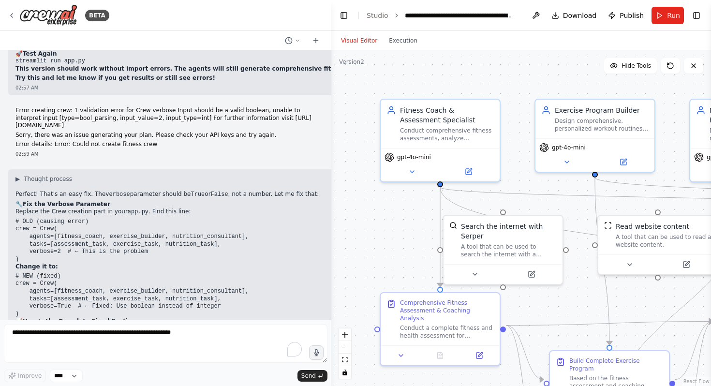
scroll to position [10648, 0]
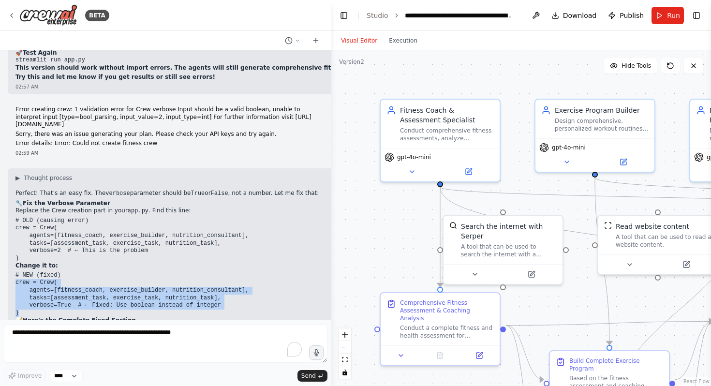
drag, startPoint x: 21, startPoint y: 222, endPoint x: 13, endPoint y: 192, distance: 31.0
copy code "crew = Crew( agents=[fitness_coach, exercise_builder, nutrition_consultant], ta…"
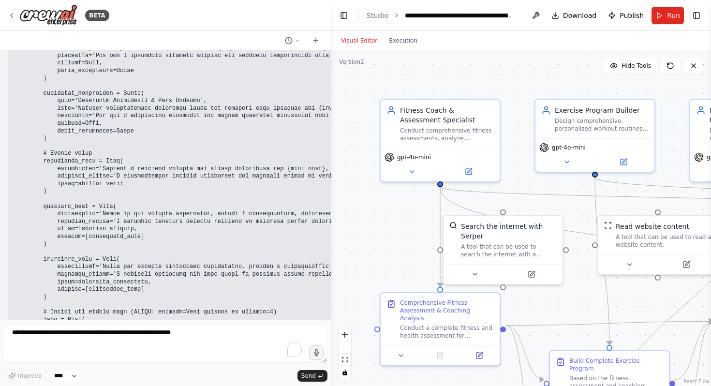
scroll to position [11099, 0]
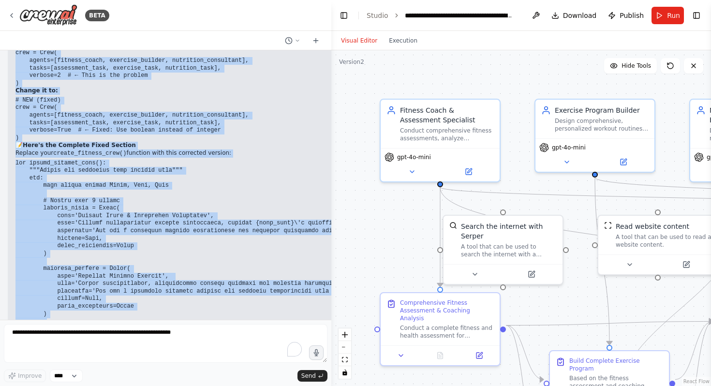
scroll to position [10811, 0]
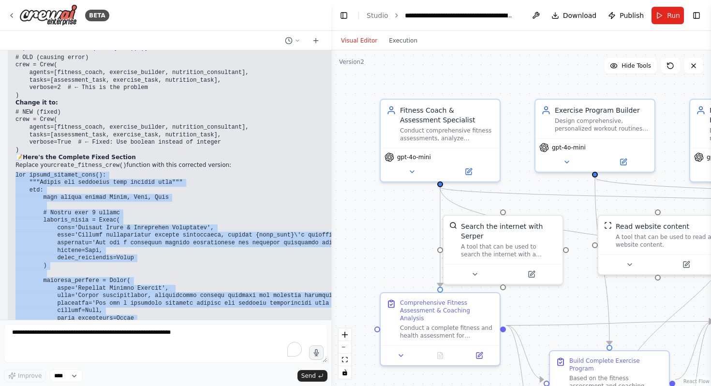
drag, startPoint x: 82, startPoint y: 263, endPoint x: 17, endPoint y: 84, distance: 190.4
copy div "def create_fitness_crew(): """Create and configure your fitness crew""" try: fr…"
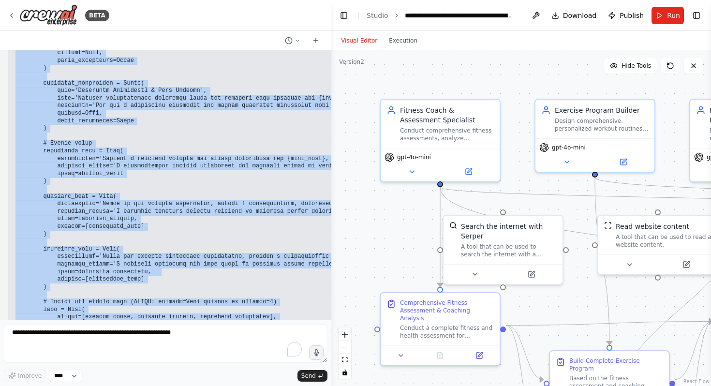
scroll to position [11099, 0]
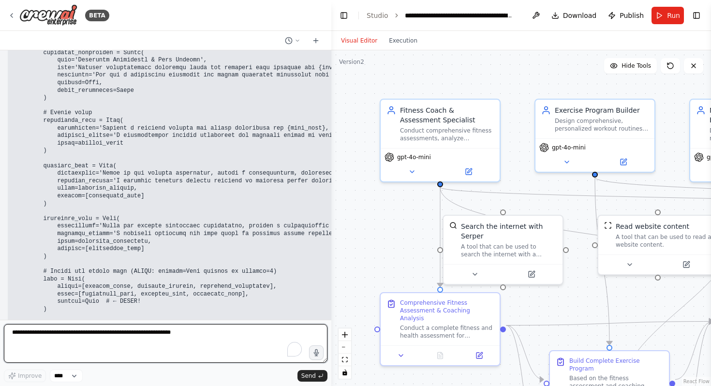
click at [43, 341] on textarea "To enrich screen reader interactions, please activate Accessibility in Grammarl…" at bounding box center [166, 343] width 324 height 39
paste textarea "**********"
type textarea "**********"
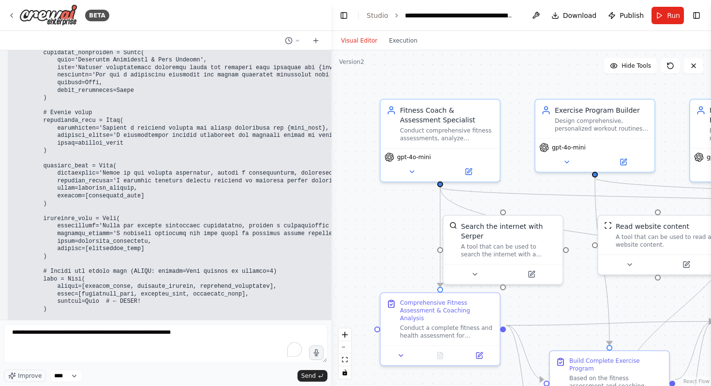
scroll to position [0, 0]
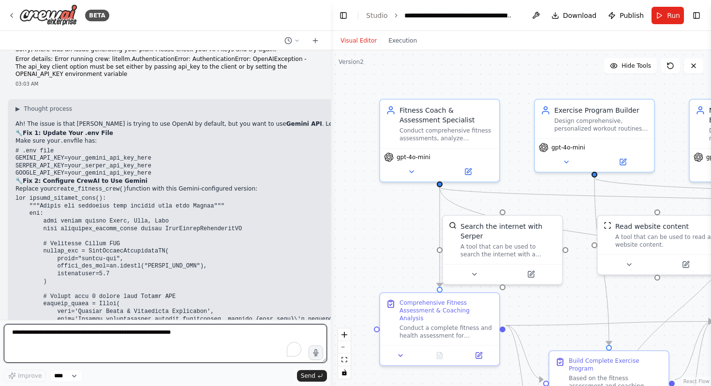
drag, startPoint x: 330, startPoint y: 316, endPoint x: 331, endPoint y: 300, distance: 16.5
click at [331, 301] on div "BETA I want to create ai fitness coach with multi ai agent so it can communicat…" at bounding box center [355, 193] width 711 height 386
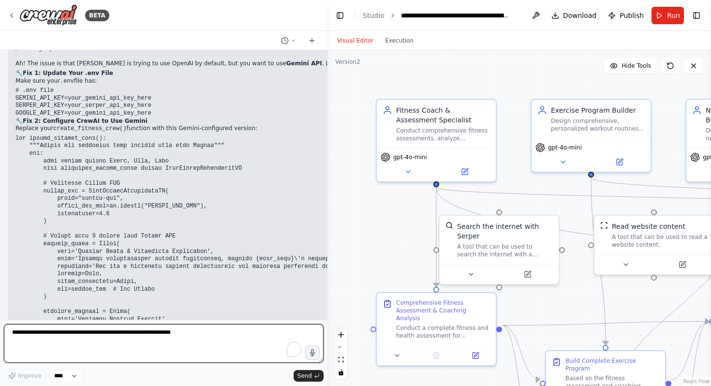
drag, startPoint x: 328, startPoint y: 320, endPoint x: 328, endPoint y: 307, distance: 12.6
click at [328, 307] on div "BETA I want to create ai fitness coach with multi ai agent so it can communicat…" at bounding box center [355, 193] width 711 height 386
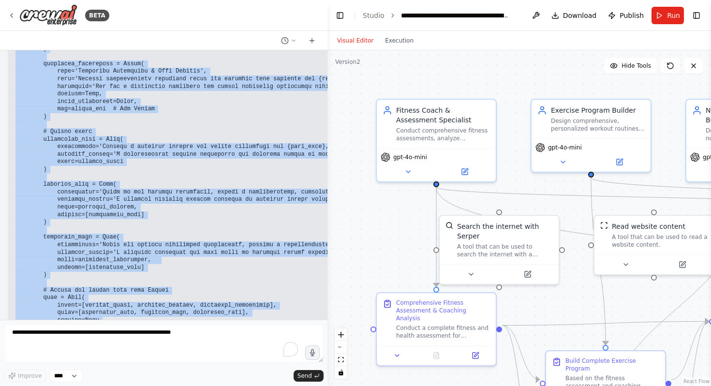
scroll to position [11950, 0]
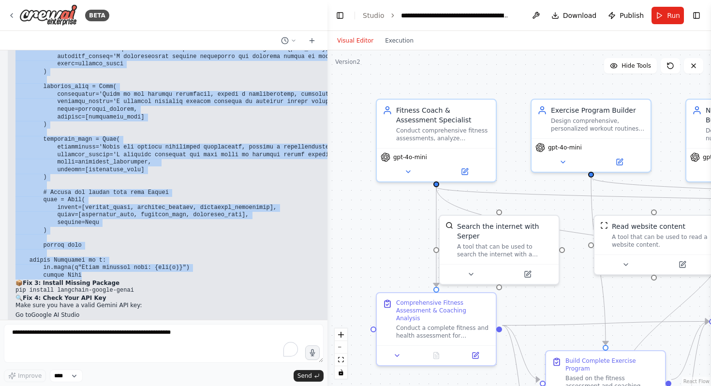
drag, startPoint x: 15, startPoint y: 201, endPoint x: 81, endPoint y: 183, distance: 68.5
copy code "def create_fitness_crew(): """Create and configure your fitness crew with Gemin…"
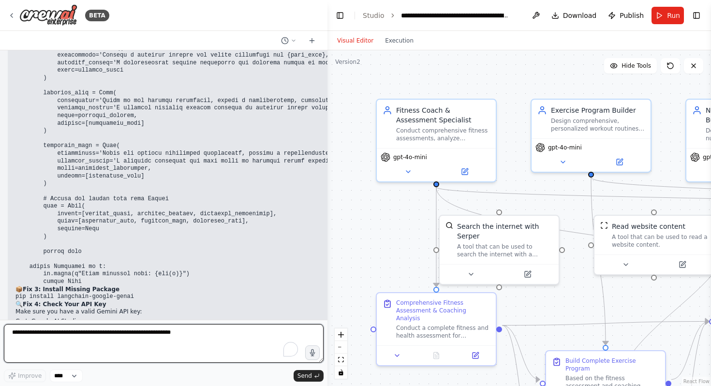
click at [71, 349] on textarea "To enrich screen reader interactions, please activate Accessibility in Grammarl…" at bounding box center [164, 343] width 320 height 39
paste textarea "**********"
type textarea "**********"
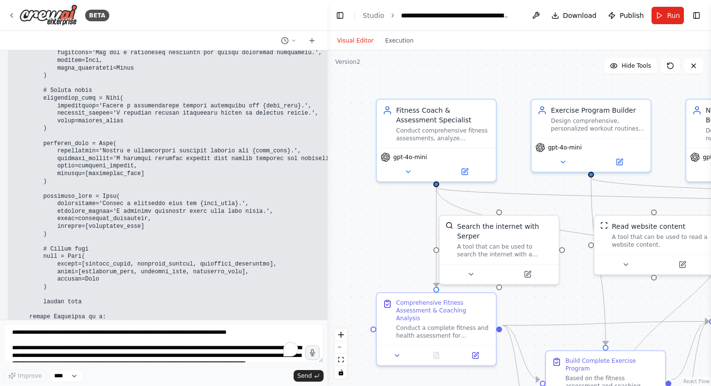
scroll to position [13295, 0]
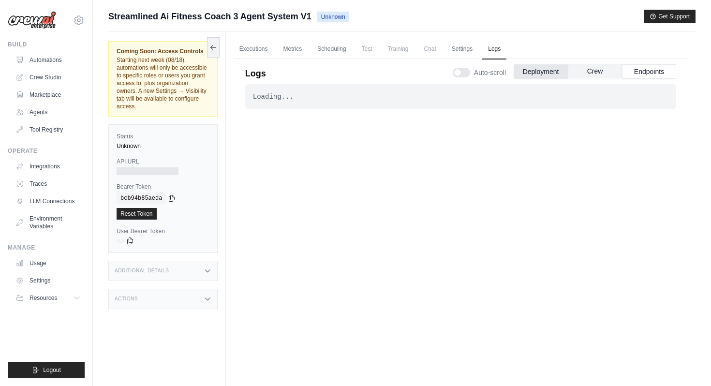
click at [616, 71] on button "Crew" at bounding box center [595, 71] width 54 height 15
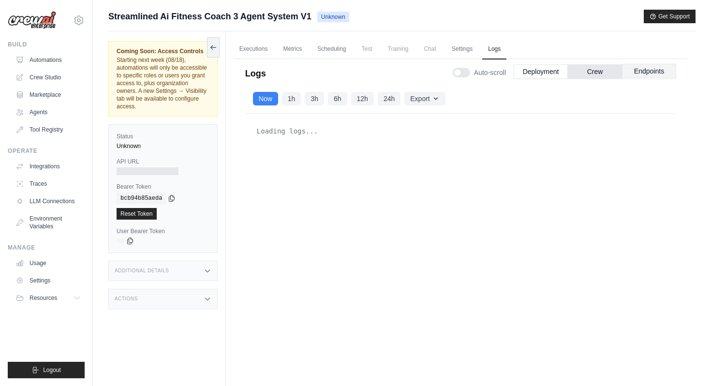
click at [646, 69] on button "Endpoints" at bounding box center [649, 71] width 54 height 15
